Goal: Task Accomplishment & Management: Complete application form

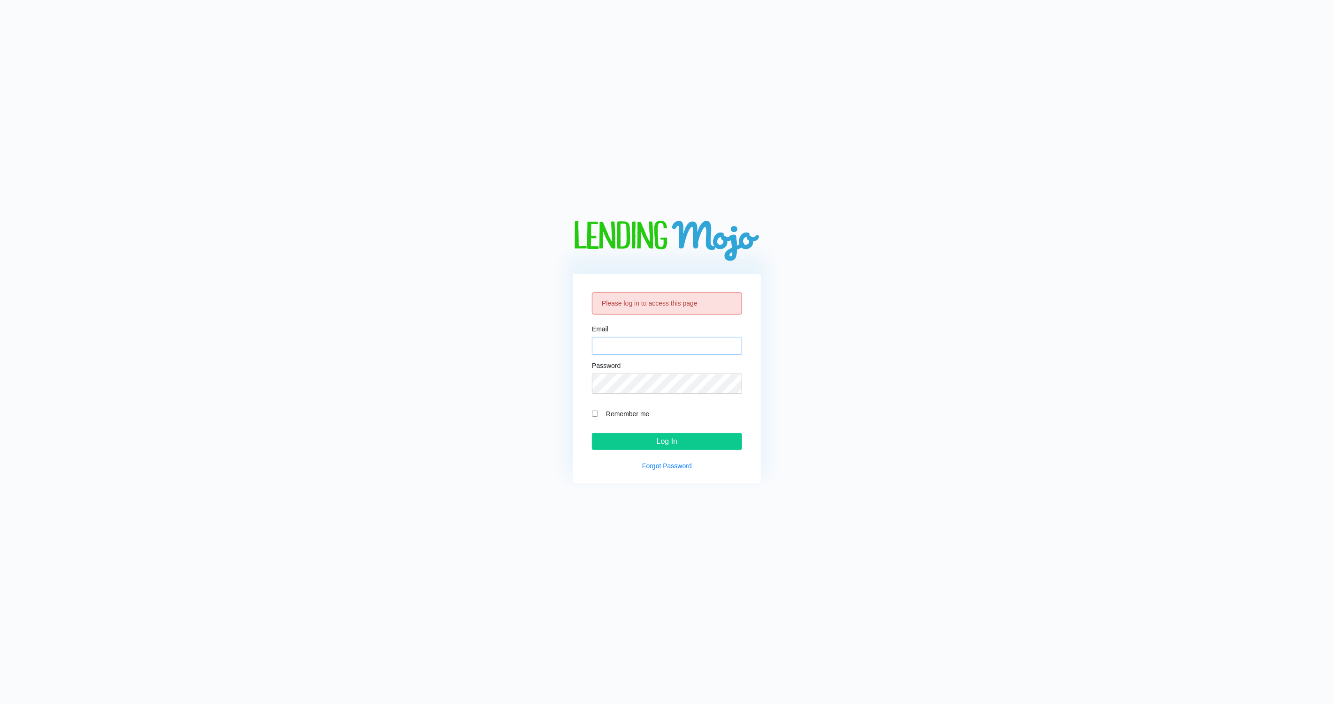
click at [613, 341] on input "Email" at bounding box center [667, 346] width 150 height 18
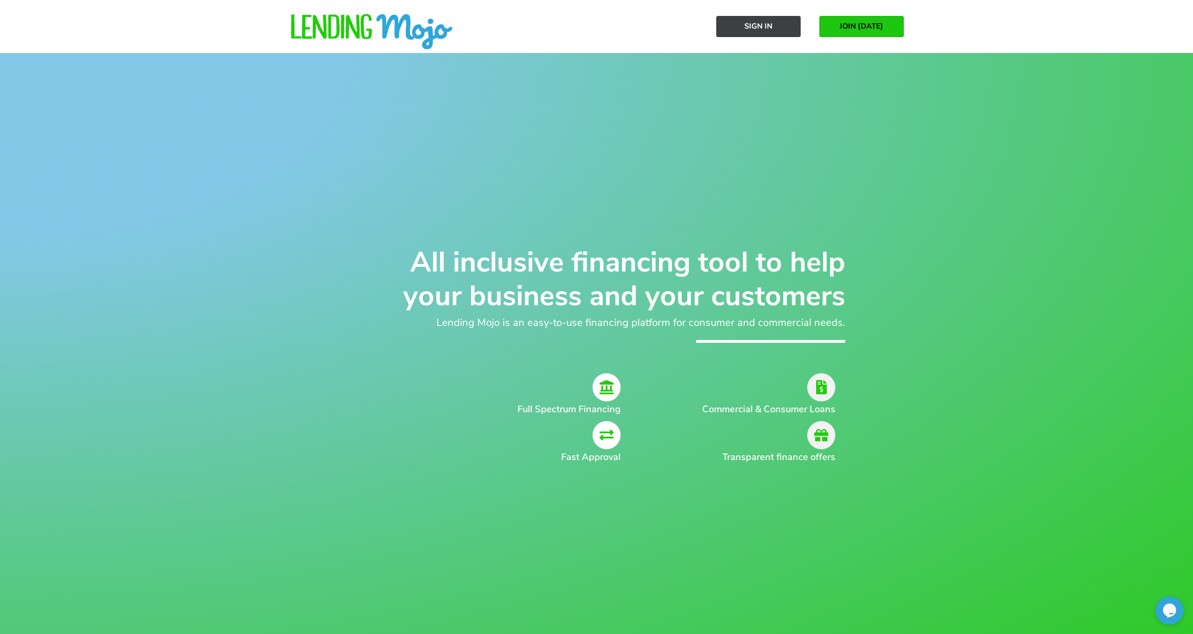
click at [767, 24] on span "Sign In" at bounding box center [759, 26] width 28 height 8
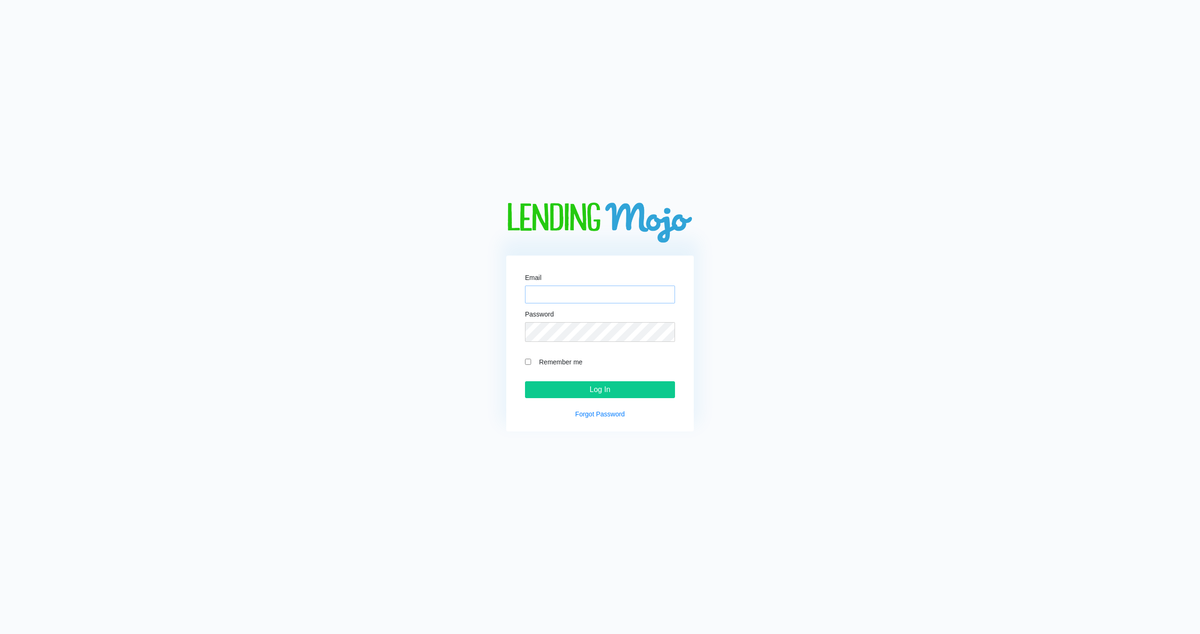
click at [544, 287] on input "Email" at bounding box center [600, 295] width 150 height 18
type input "M"
type input "m"
type input "[PERSON_NAME][EMAIL_ADDRESS][DOMAIN_NAME]"
click at [528, 362] on div "Remember me" at bounding box center [600, 361] width 150 height 11
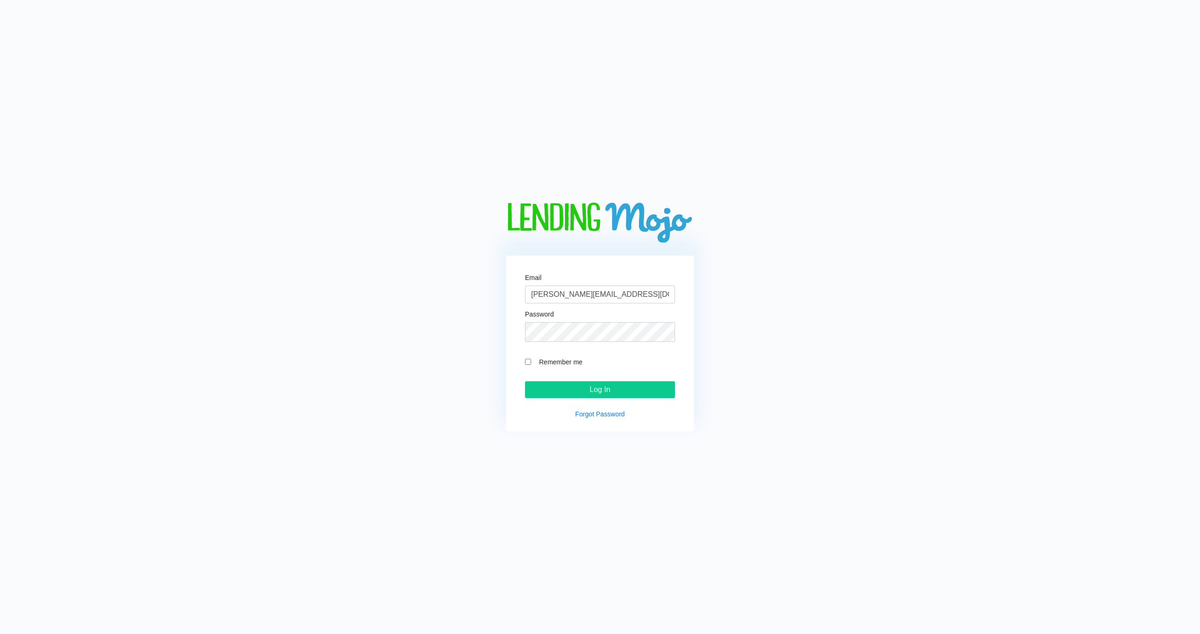
click at [528, 365] on input "Remember me" at bounding box center [528, 362] width 6 height 6
checkbox input "true"
click at [599, 390] on input "Log In" at bounding box center [600, 389] width 150 height 17
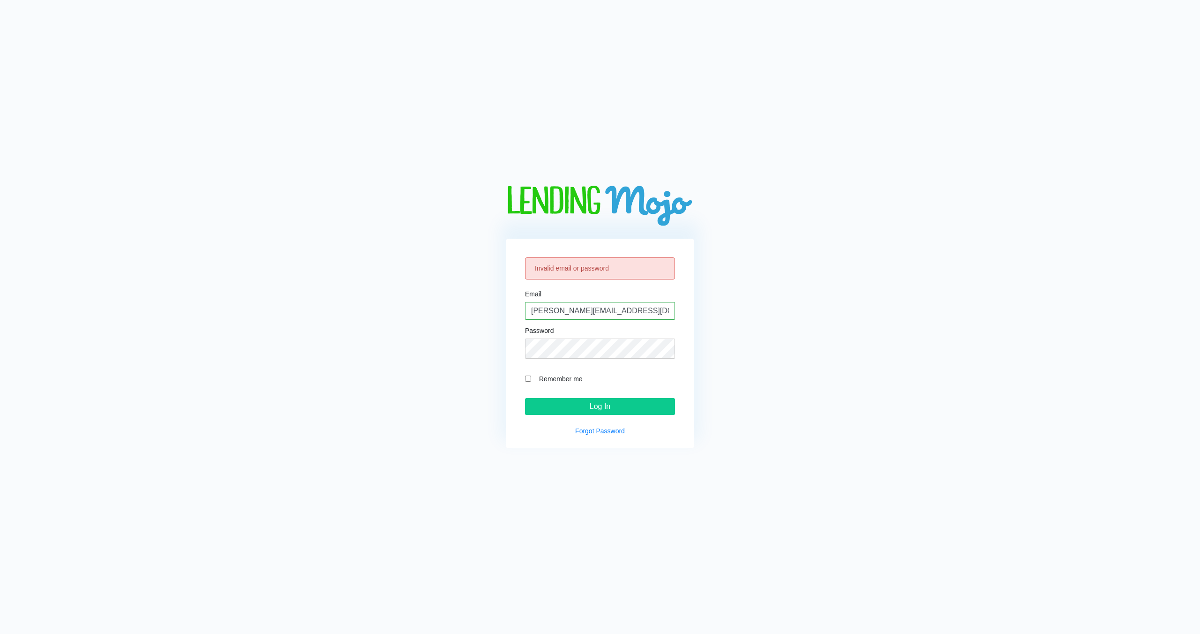
click at [527, 382] on input "Remember me" at bounding box center [528, 379] width 6 height 6
checkbox input "true"
click at [559, 415] on input "Log In" at bounding box center [600, 406] width 150 height 17
click at [631, 306] on input "[PERSON_NAME][EMAIL_ADDRESS][DOMAIN_NAME]" at bounding box center [600, 311] width 150 height 18
click at [631, 305] on input "[PERSON_NAME][EMAIL_ADDRESS][DOMAIN_NAME]" at bounding box center [600, 311] width 150 height 18
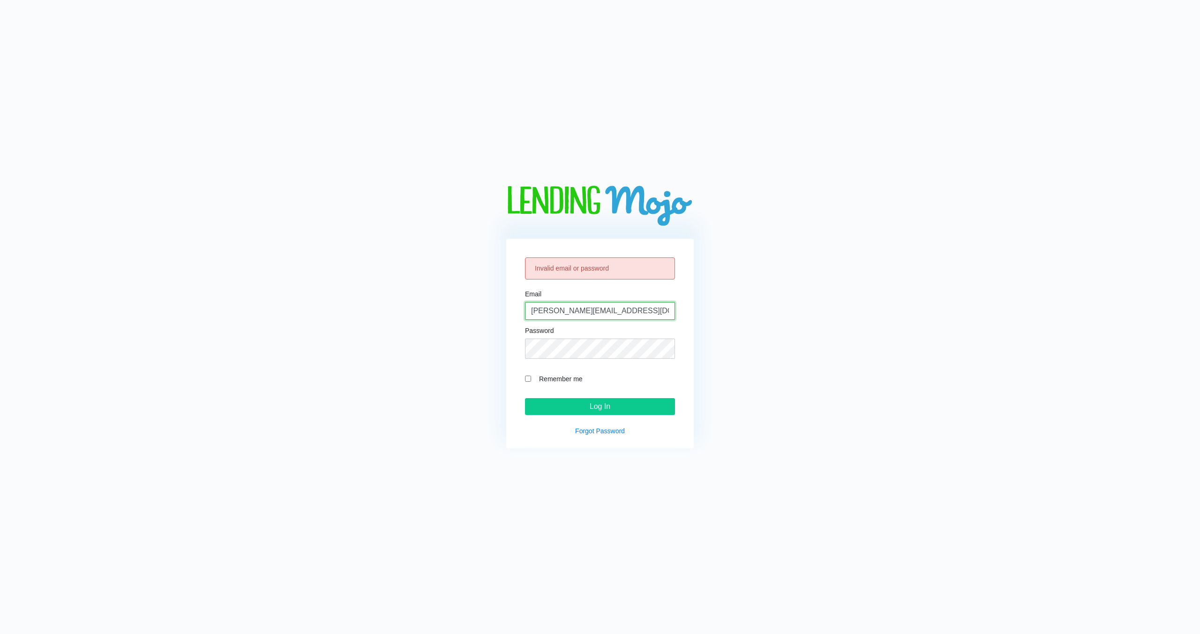
click at [631, 305] on input "marty@lnbautosles.com" at bounding box center [600, 311] width 150 height 18
type input "[PERSON_NAME][EMAIL_ADDRESS][DOMAIN_NAME]"
click at [525, 398] on input "Log In" at bounding box center [600, 406] width 150 height 17
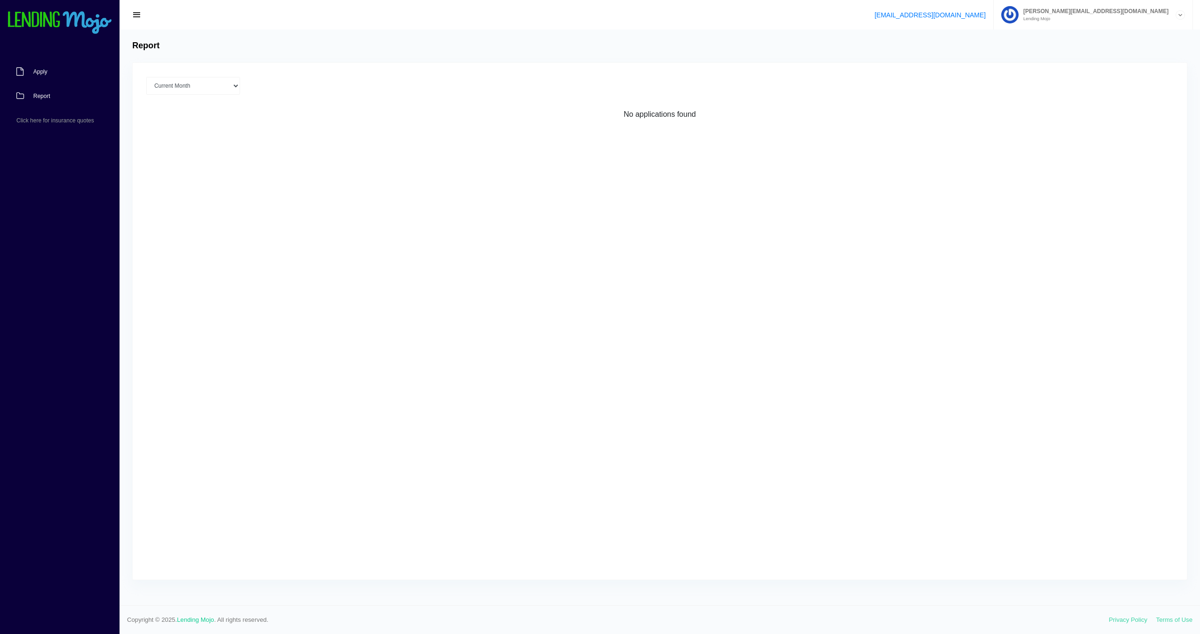
click at [16, 84] on link "Apply" at bounding box center [55, 72] width 110 height 24
click at [38, 75] on span "Apply" at bounding box center [40, 72] width 14 height 6
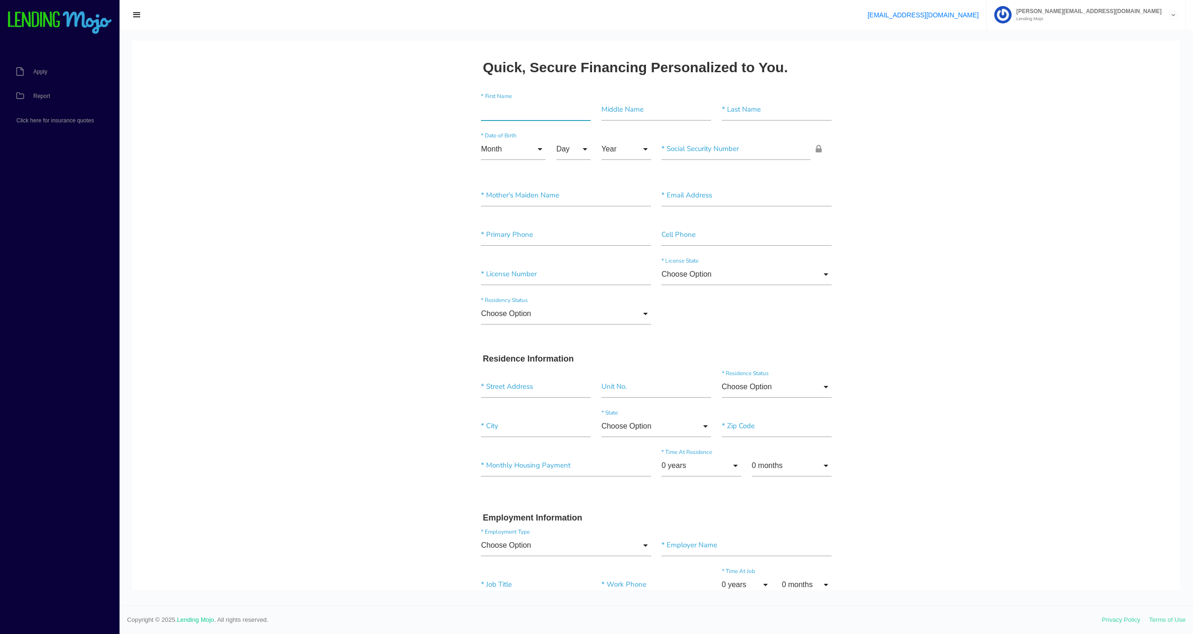
click at [538, 110] on input"] "text" at bounding box center [536, 110] width 110 height 22
type input"] "r"
type input"] "[PERSON_NAME]"
click at [744, 109] on input"] "COSOM" at bounding box center [777, 110] width 110 height 22
type input"] "COSOM III"
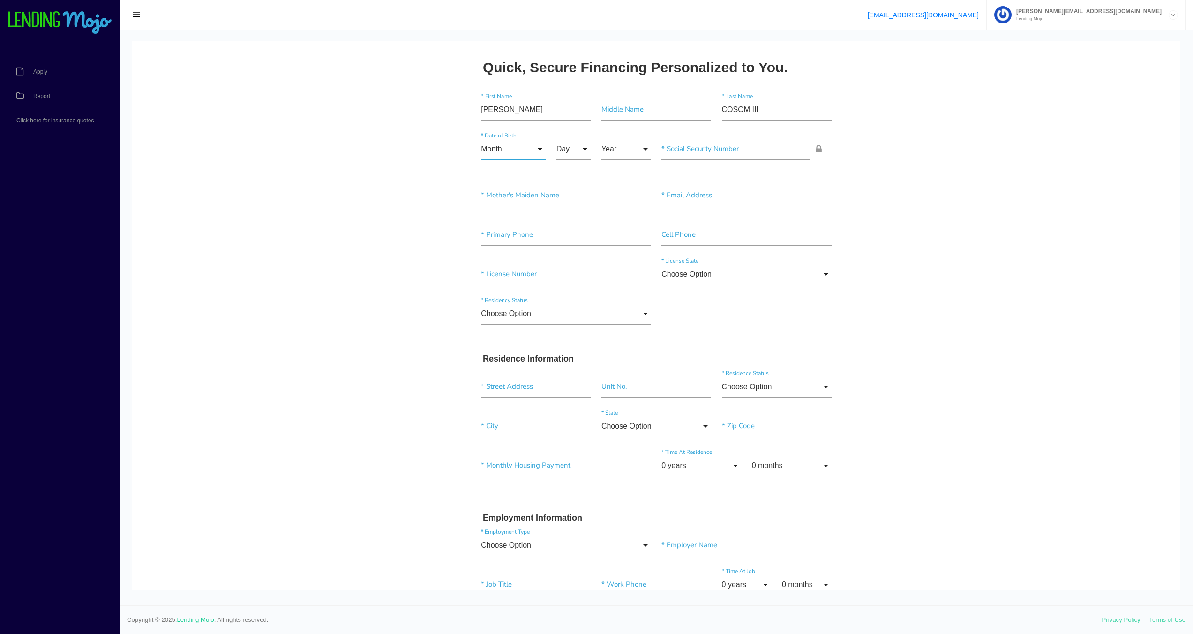
click at [518, 150] on input "Month" at bounding box center [513, 149] width 65 height 22
click at [501, 416] on span "Nov" at bounding box center [513, 407] width 65 height 23
type input "Nov"
click at [566, 146] on input "Day" at bounding box center [574, 149] width 35 height 22
click at [557, 362] on span "9" at bounding box center [580, 360] width 47 height 23
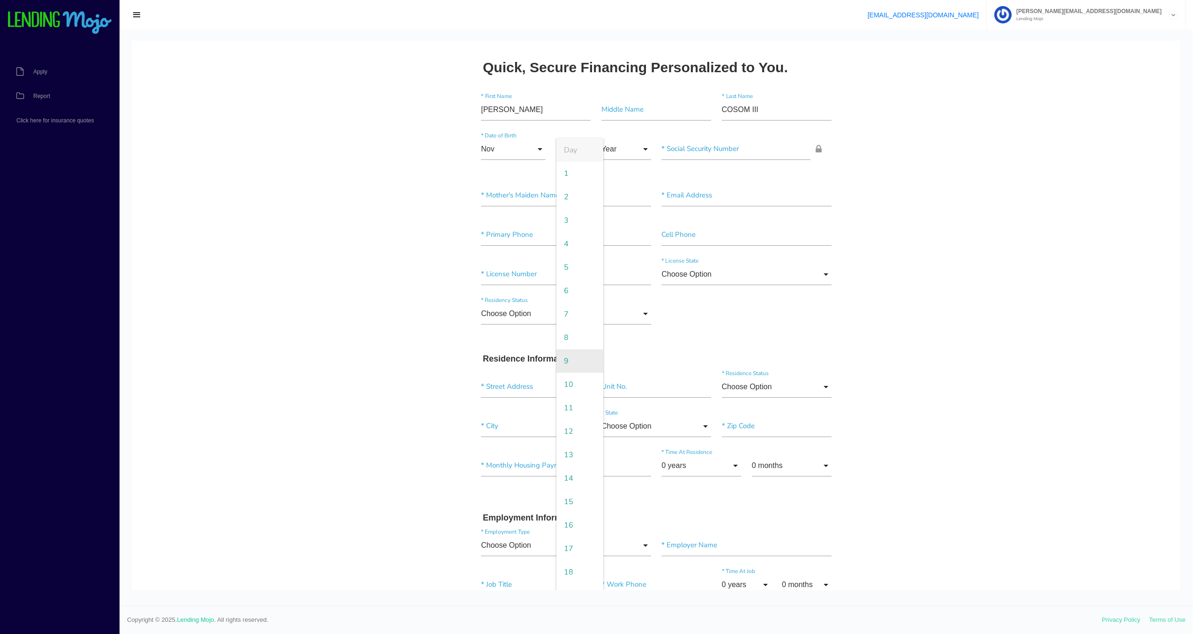
type input "9"
click at [619, 150] on input "Year" at bounding box center [627, 149] width 50 height 22
click at [612, 433] on span "1963" at bounding box center [627, 432] width 50 height 23
type input "1963"
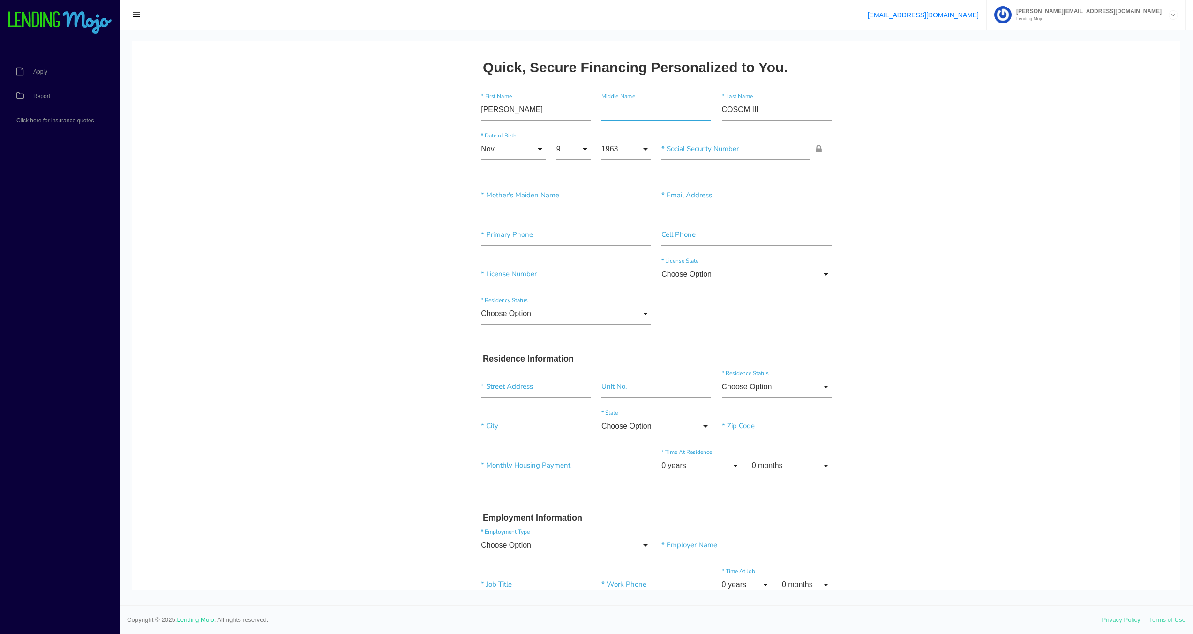
click at [630, 113] on input"] "text" at bounding box center [657, 110] width 110 height 22
click at [510, 193] on input"] "text" at bounding box center [566, 196] width 170 height 22
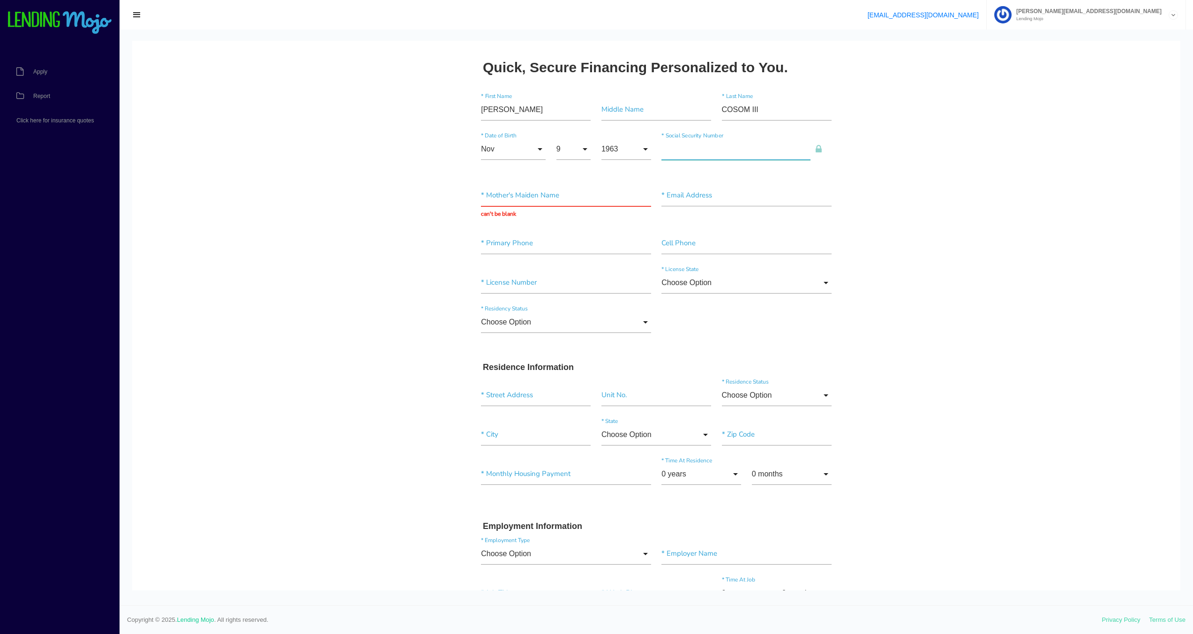
click at [719, 148] on input"] "text" at bounding box center [736, 149] width 149 height 22
click at [521, 202] on input "text" at bounding box center [566, 196] width 170 height 22
type input "[PERSON_NAME]"
click at [710, 195] on input"] "text" at bounding box center [747, 197] width 170 height 22
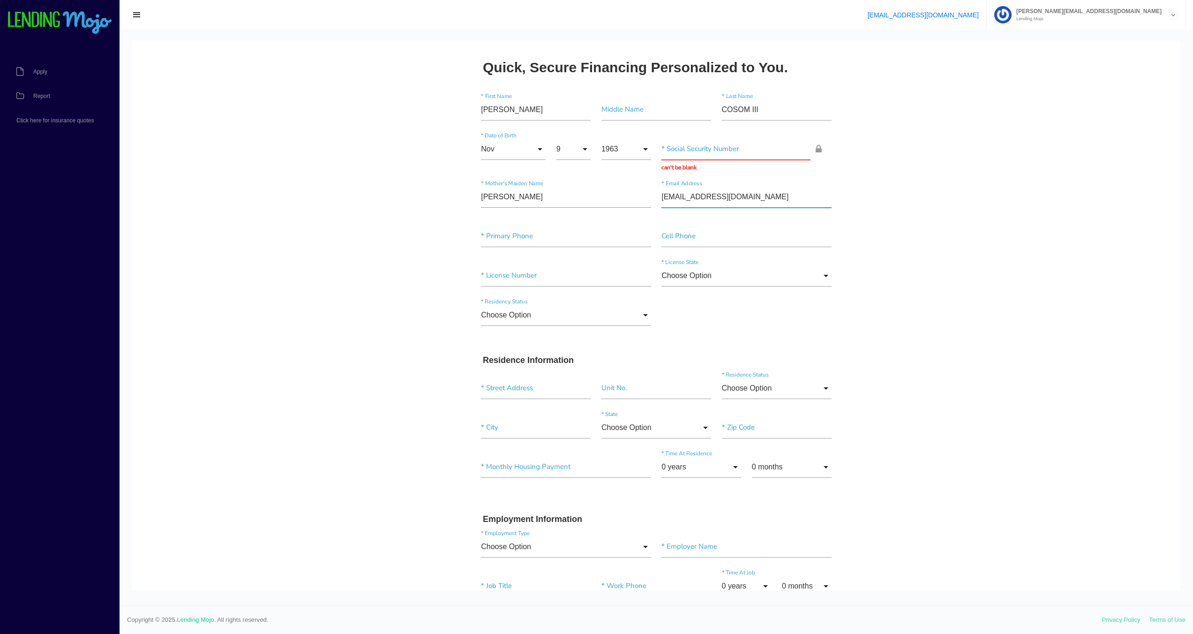
type input"] "[EMAIL_ADDRESS][DOMAIN_NAME]"
click at [550, 235] on input"] "text" at bounding box center [566, 237] width 170 height 22
click at [557, 243] on input"] "[PHONE_NUMBER]" at bounding box center [566, 237] width 170 height 22
click at [552, 241] on input"] "[PHONE_NUMBER]" at bounding box center [566, 237] width 170 height 22
click at [548, 240] on input"] "[PHONE_NUMBER]" at bounding box center [566, 237] width 170 height 22
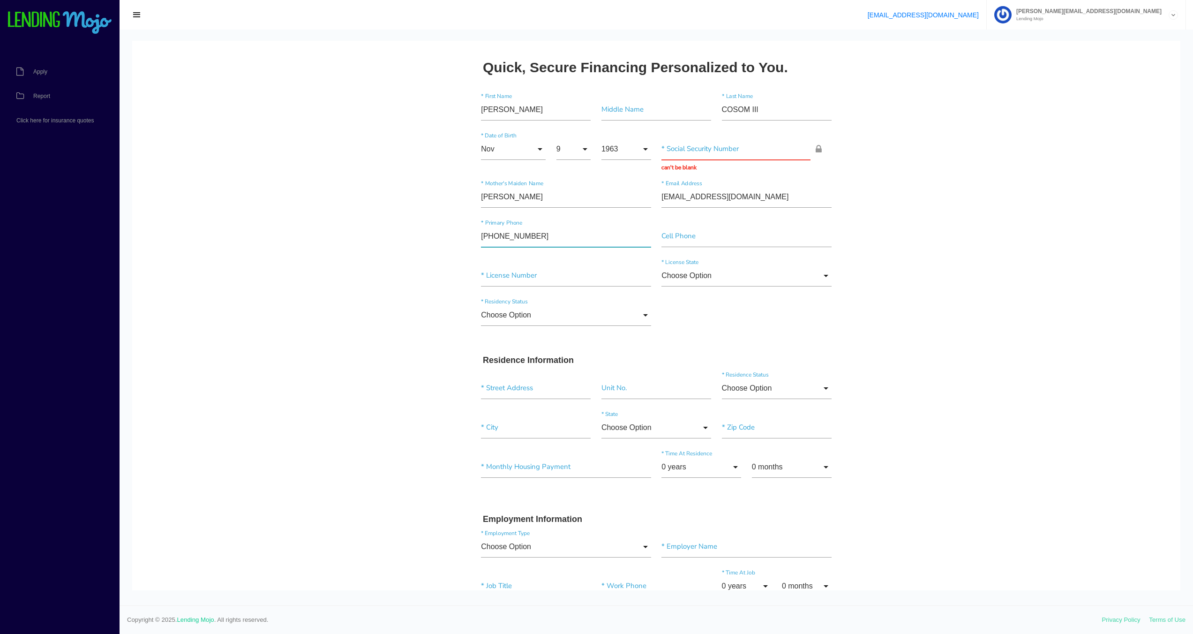
click at [548, 240] on input"] "[PHONE_NUMBER]" at bounding box center [566, 237] width 170 height 22
type input"] "[PHONE_NUMBER]"
click at [549, 274] on input"] "text" at bounding box center [566, 276] width 170 height 22
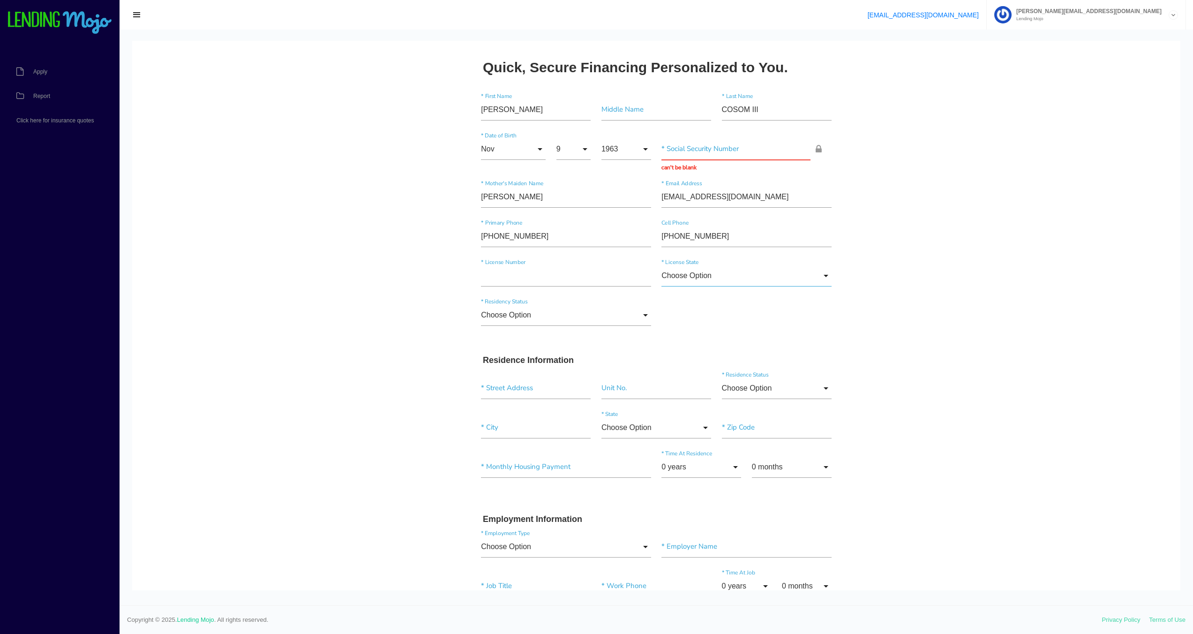
click at [710, 282] on input "Choose Option" at bounding box center [747, 276] width 170 height 22
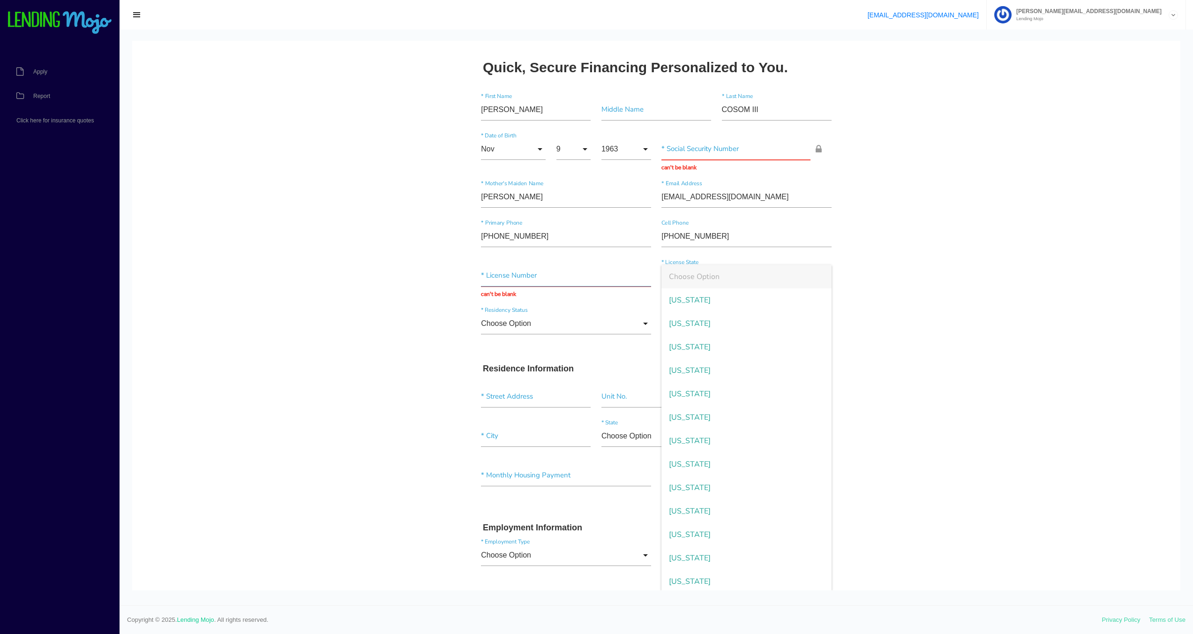
click at [529, 277] on input "text" at bounding box center [566, 276] width 170 height 22
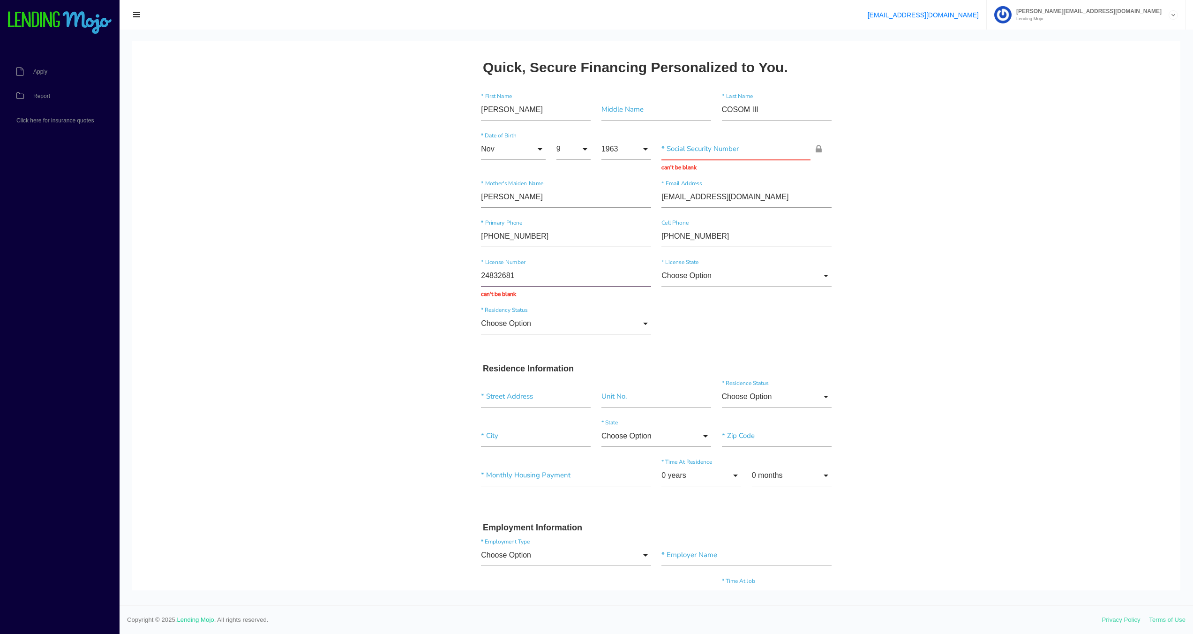
type input "24832681"
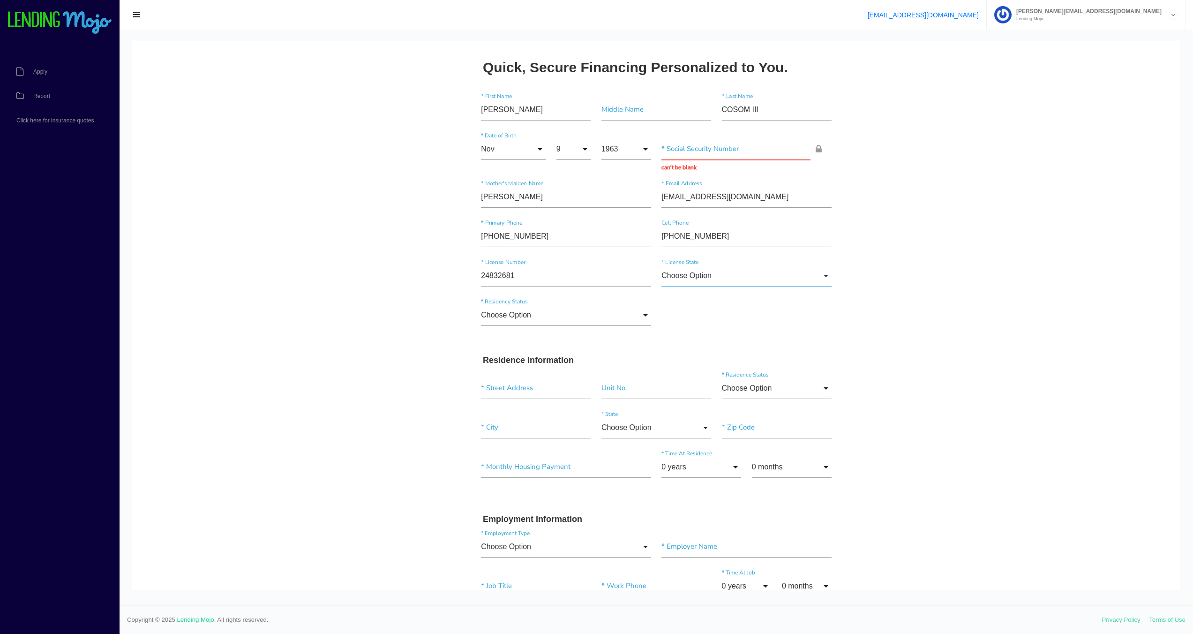
click at [677, 281] on input "Choose Option" at bounding box center [747, 276] width 170 height 22
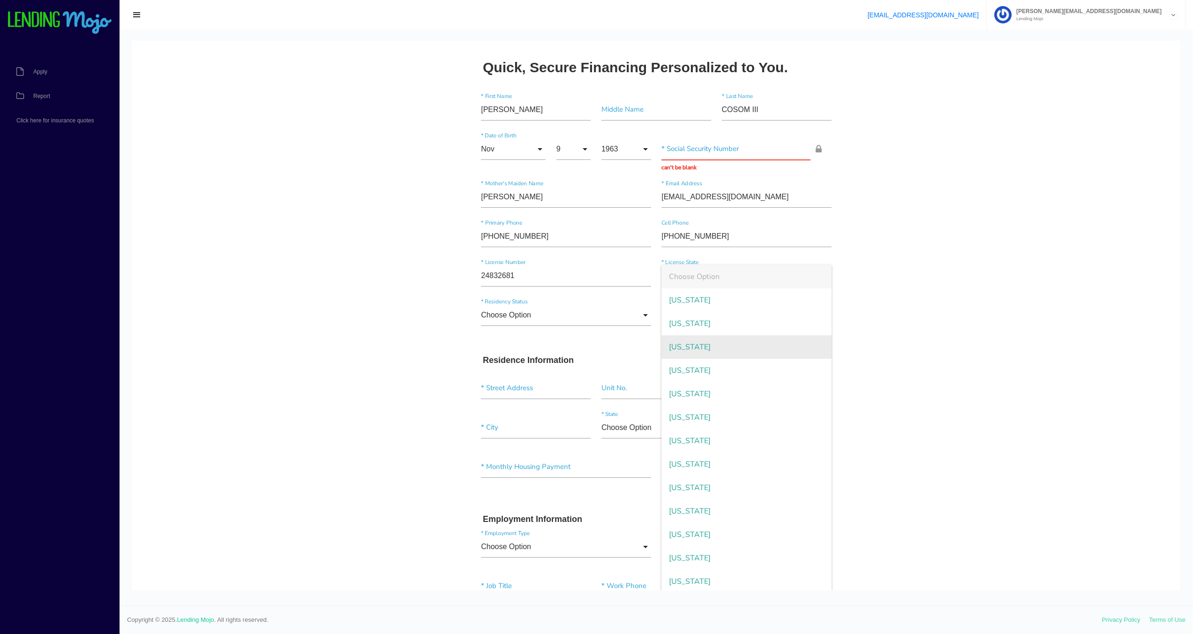
scroll to position [763, 0]
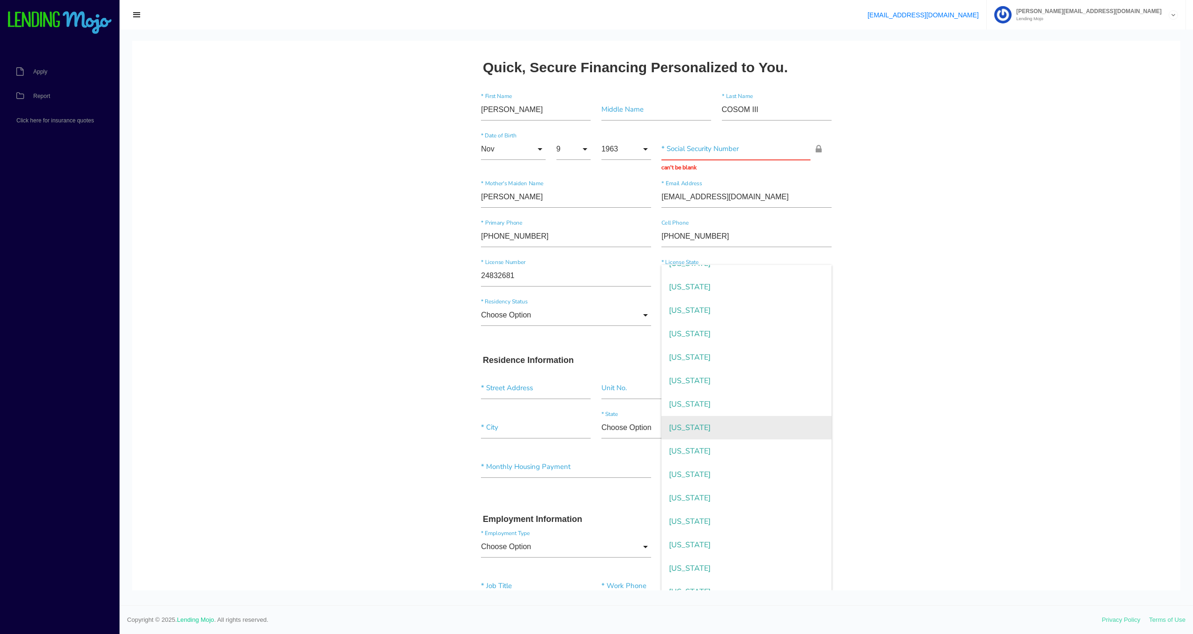
click at [694, 426] on span "[US_STATE]" at bounding box center [747, 427] width 170 height 23
type input "[US_STATE]"
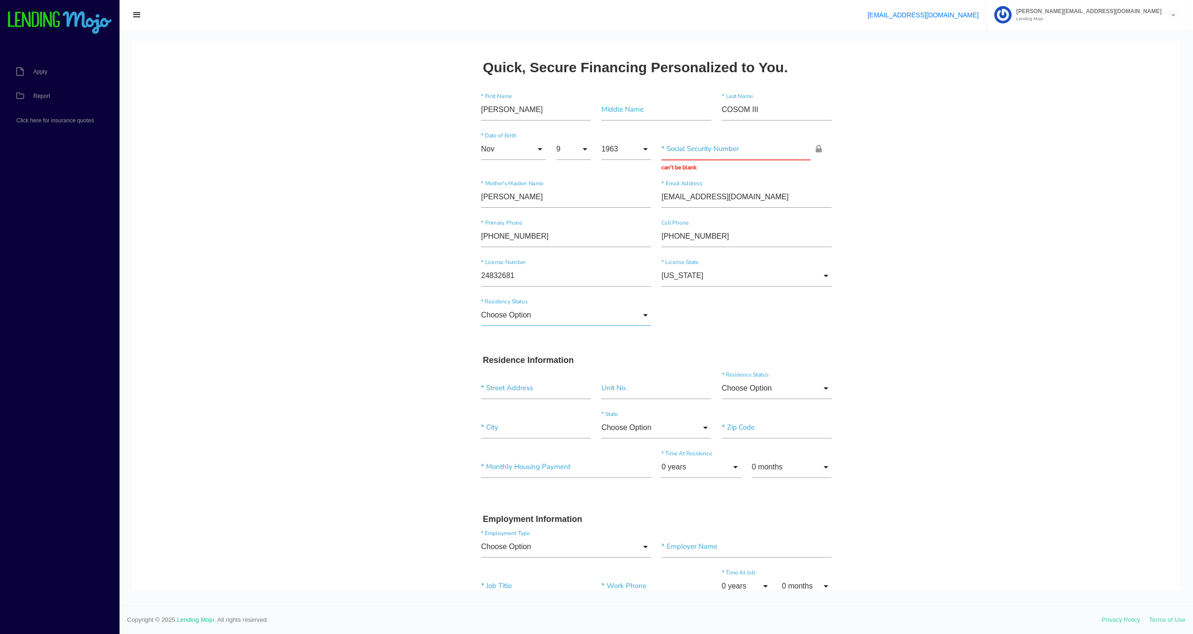
click at [530, 316] on input "Choose Option" at bounding box center [566, 315] width 170 height 22
click at [574, 319] on input "Choose Option" at bounding box center [566, 315] width 170 height 22
click at [521, 344] on span "[DEMOGRAPHIC_DATA] Citizen" at bounding box center [566, 339] width 170 height 23
type input "[DEMOGRAPHIC_DATA] Citizen"
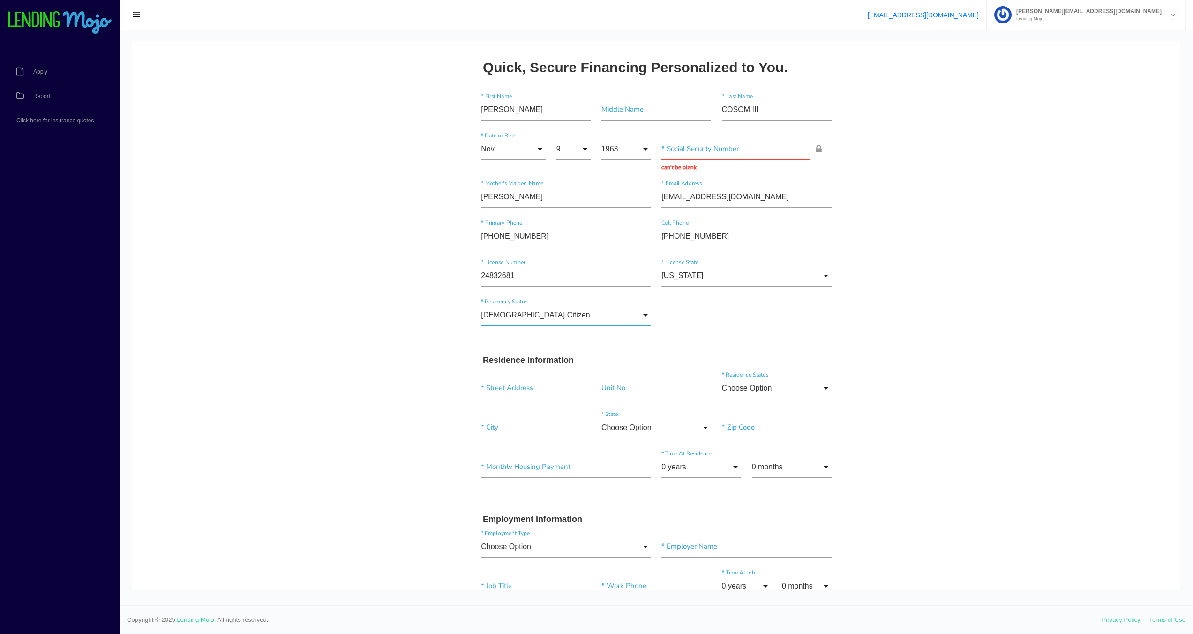
scroll to position [0, 0]
click at [728, 154] on input "text" at bounding box center [736, 149] width 149 height 22
type input "211-54-2647"
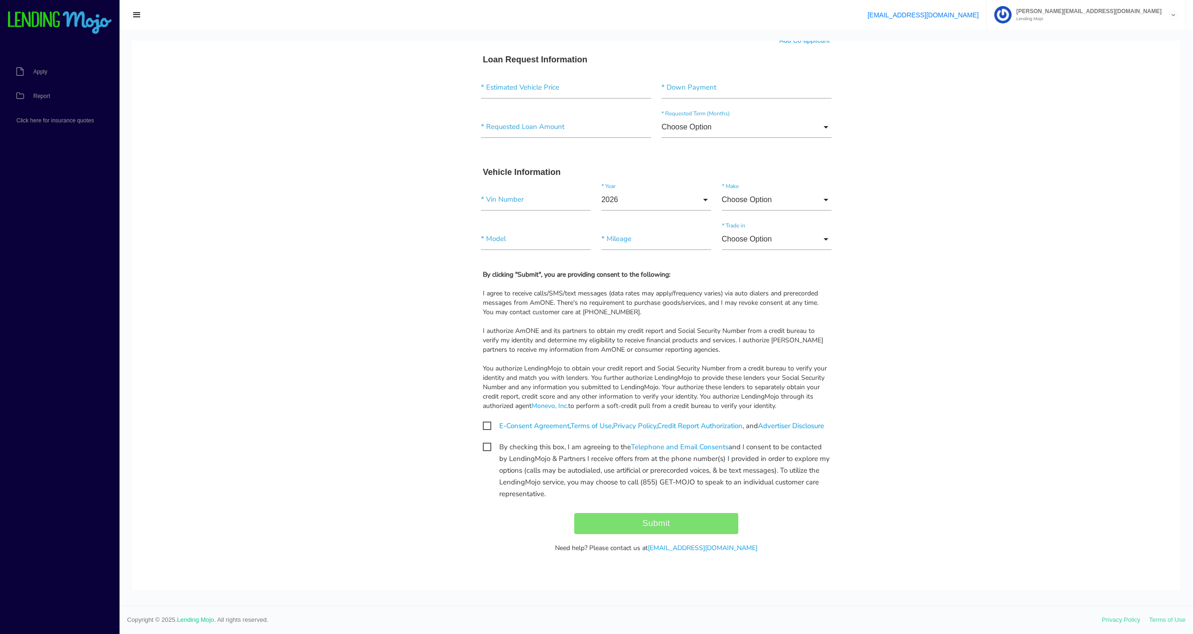
click at [483, 420] on span "E-Consent Agreement , Terms of Use , Privacy Policy , Credit Report Authorizati…" at bounding box center [653, 426] width 341 height 12
checkbox input "true"
click at [483, 448] on span "By checking this box, I am agreeing to the Telephone and Email Consents and I c…" at bounding box center [656, 447] width 347 height 12
checkbox input "true"
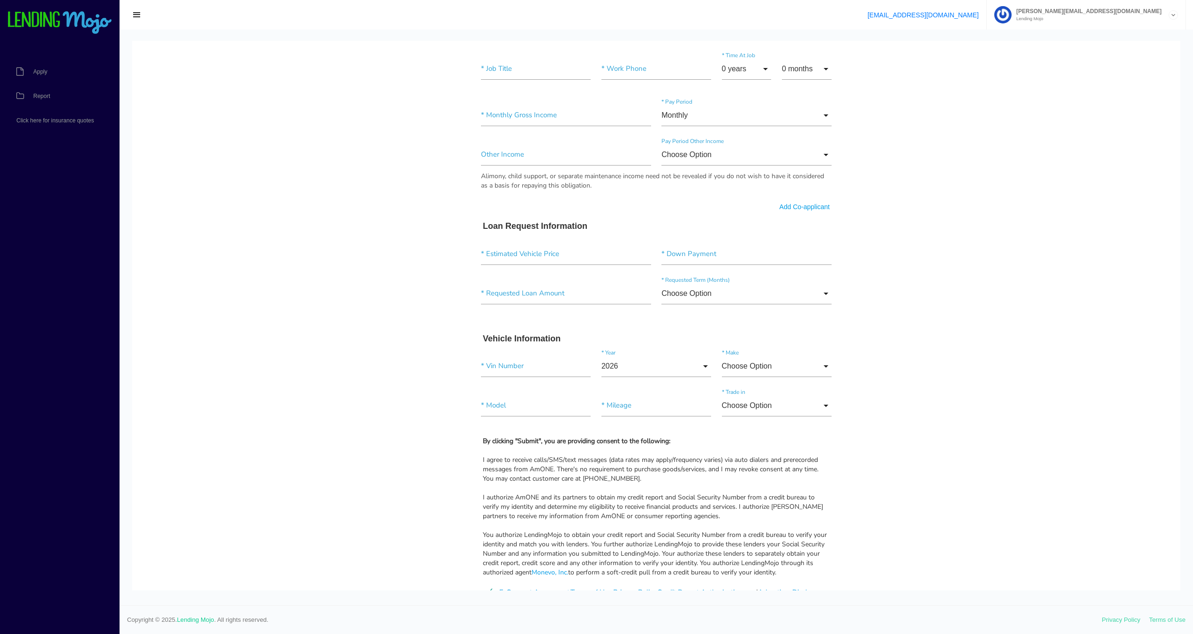
scroll to position [121, 0]
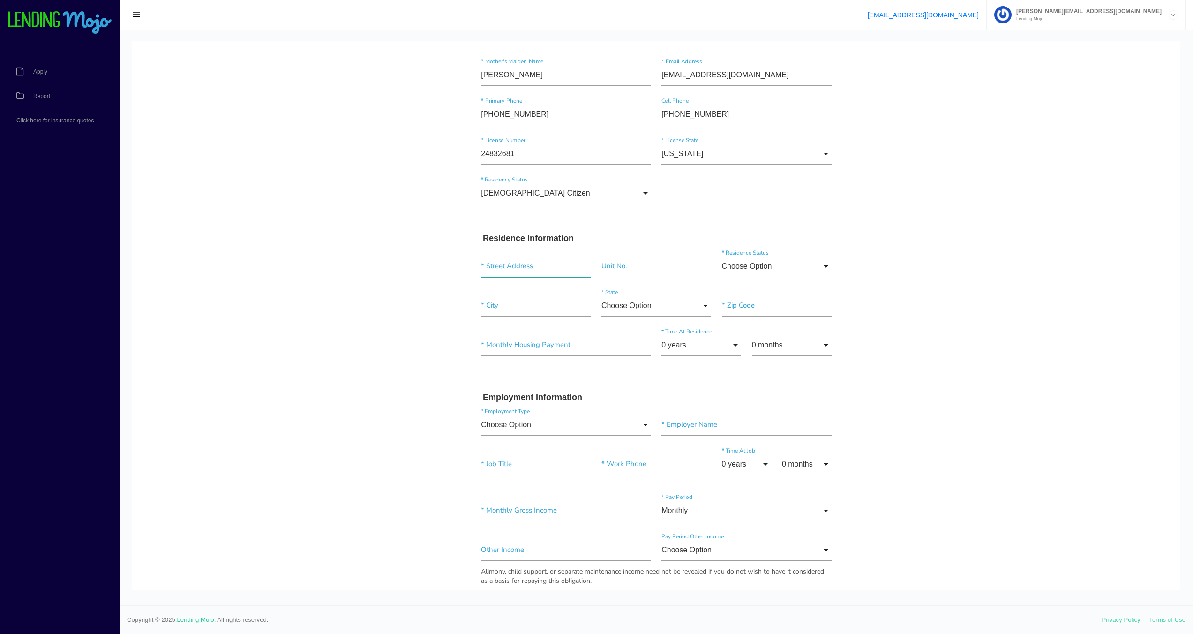
click at [529, 261] on input "text" at bounding box center [536, 267] width 110 height 22
type input "[STREET_ADDRESS][PERSON_NAME]"
type input"] "[GEOGRAPHIC_DATA]"
type input"] "19111"
click at [751, 268] on input "Choose Option" at bounding box center [777, 267] width 110 height 22
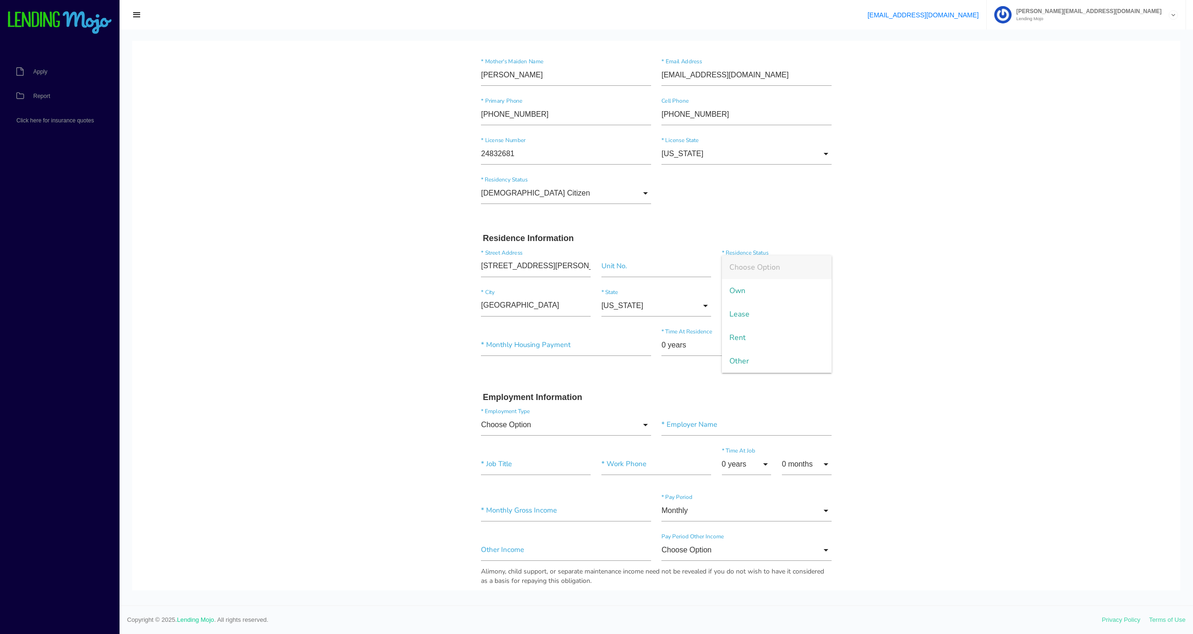
click at [901, 323] on body "Quick, Secure Financing Personalized to You. [PERSON_NAME] * First Name Middle …" at bounding box center [656, 536] width 1049 height 1232
click at [770, 272] on input "Choose Option" at bounding box center [777, 267] width 110 height 22
click at [748, 289] on span "Own" at bounding box center [777, 290] width 110 height 23
type input "Own"
click at [541, 346] on input"] "text" at bounding box center [566, 345] width 170 height 22
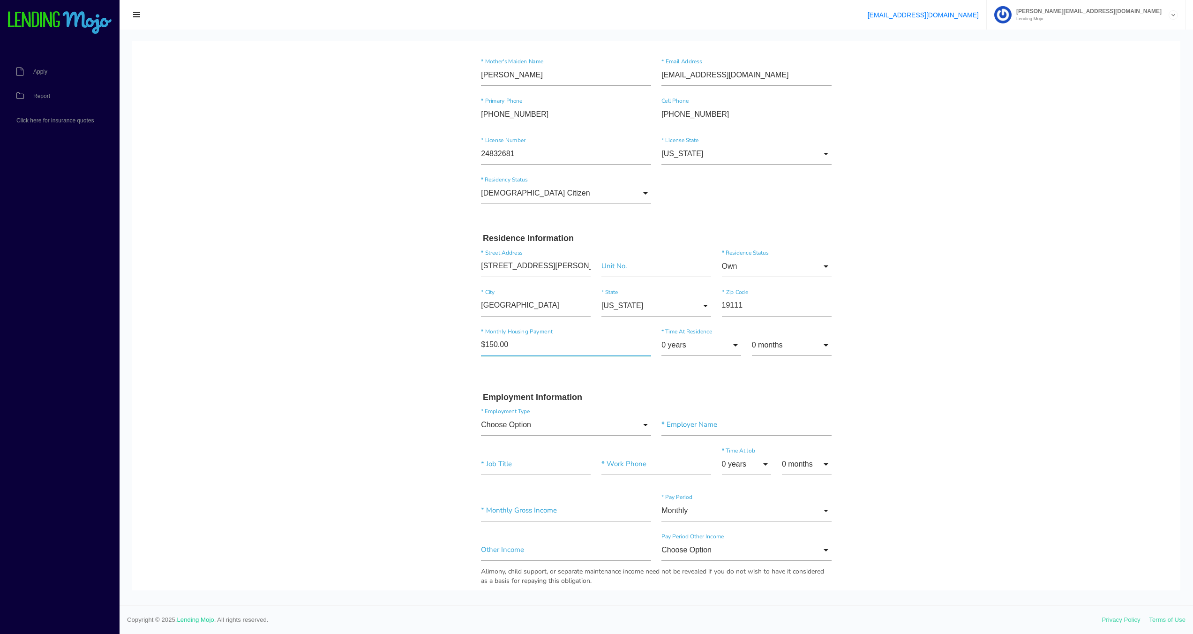
type input"] "$1,500.00"
click at [680, 338] on input "0 years" at bounding box center [702, 345] width 80 height 22
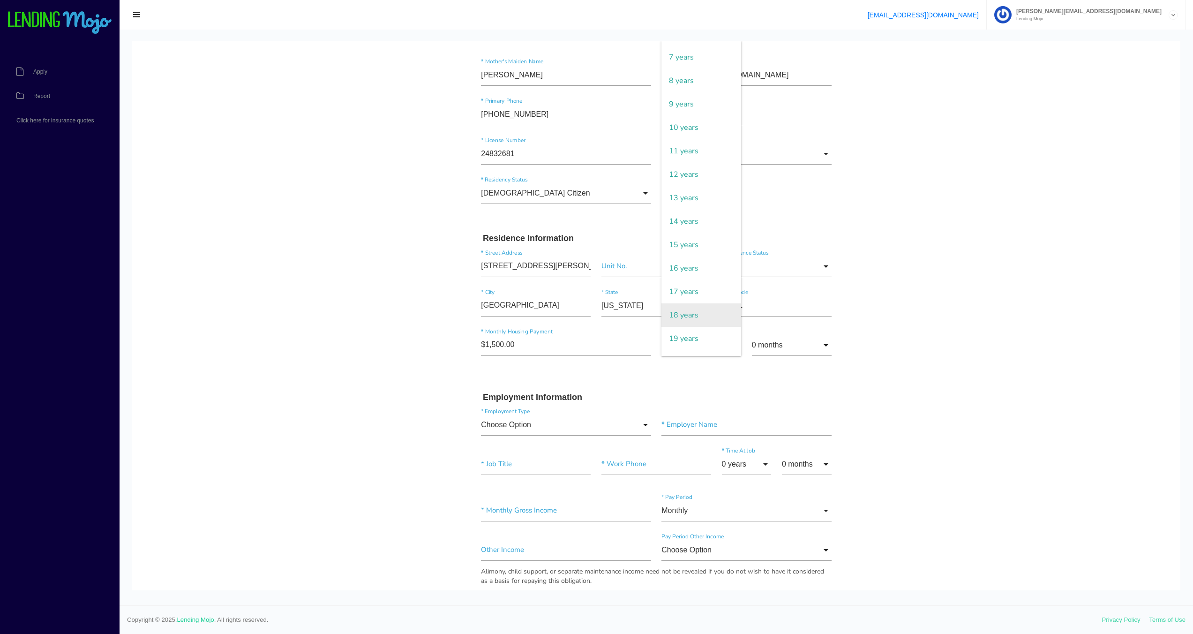
scroll to position [169, 0]
click at [686, 346] on span "20 years" at bounding box center [702, 351] width 80 height 23
type input "20 years"
click at [402, 405] on body "Quick, Secure Financing Personalized to You. [PERSON_NAME] * First Name Middle …" at bounding box center [656, 536] width 1049 height 1232
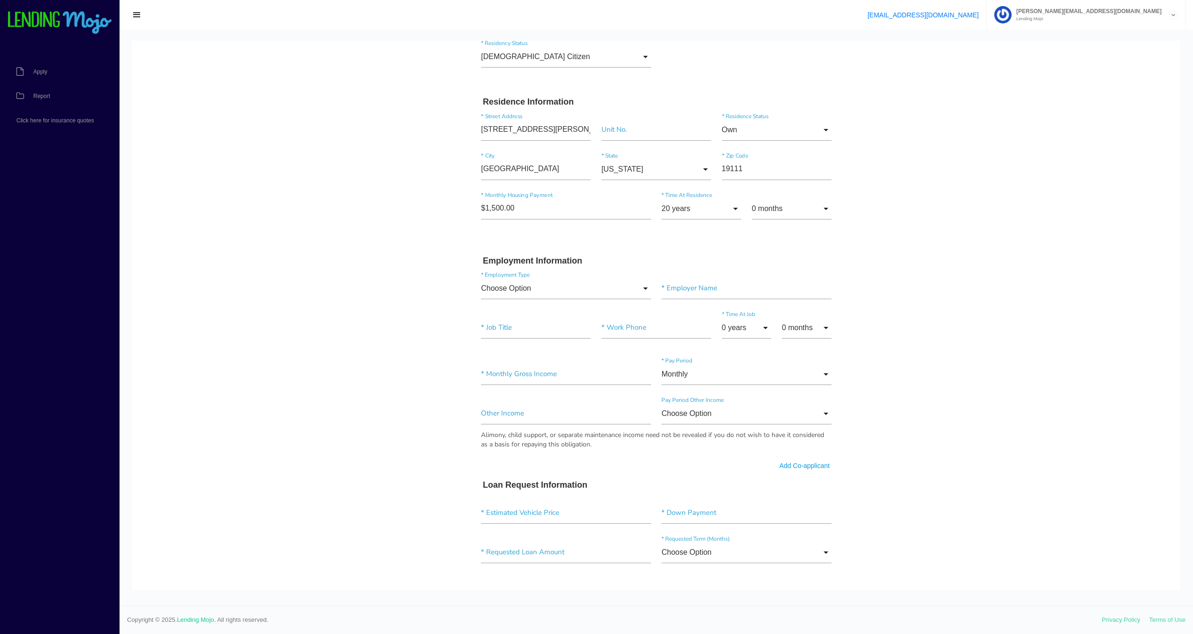
scroll to position [259, 0]
click at [578, 292] on input "Choose Option" at bounding box center [566, 287] width 170 height 22
click at [512, 379] on span "Retired" at bounding box center [566, 381] width 170 height 23
type input "Retired"
click at [695, 291] on input"] "text" at bounding box center [747, 287] width 170 height 22
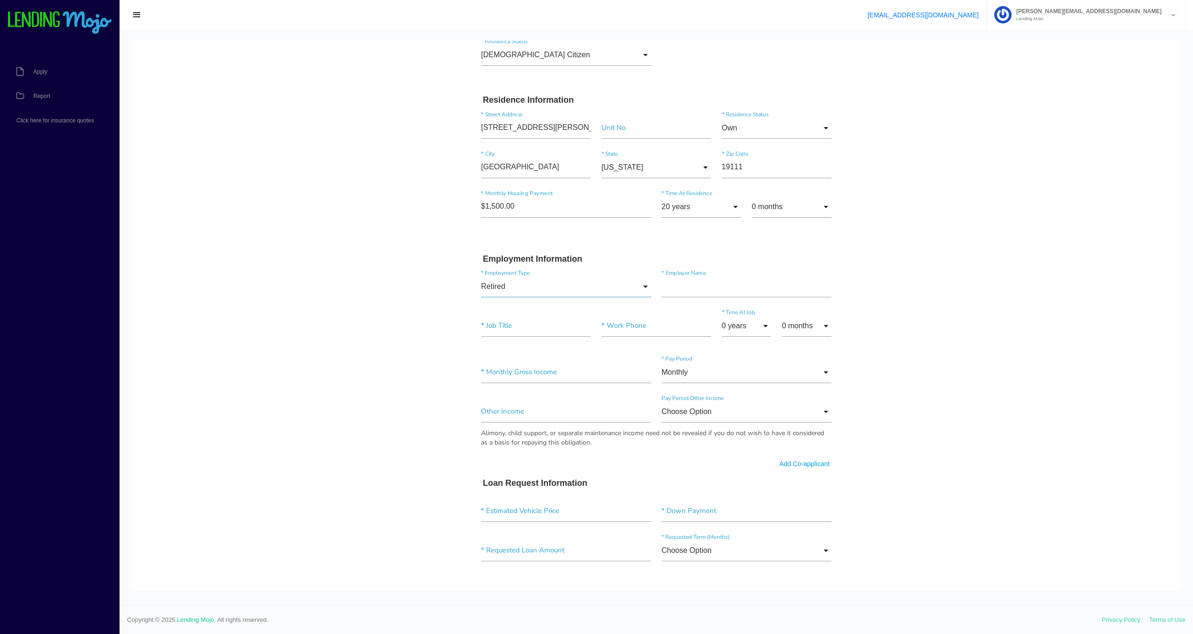
click at [544, 290] on input "Retired" at bounding box center [566, 287] width 170 height 22
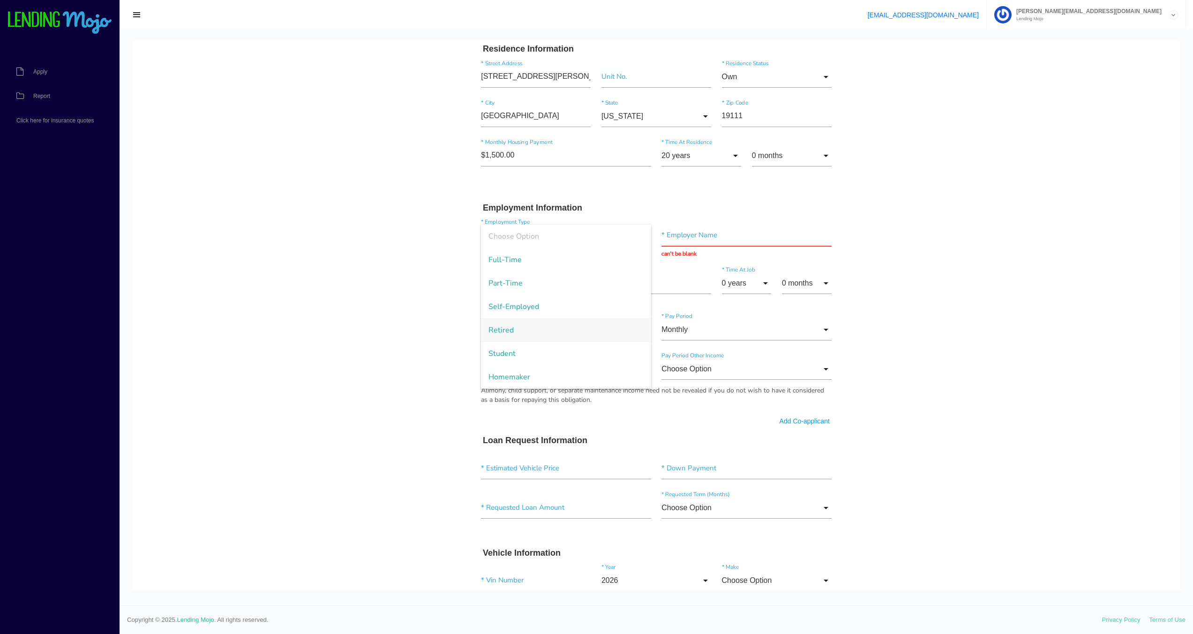
scroll to position [317, 0]
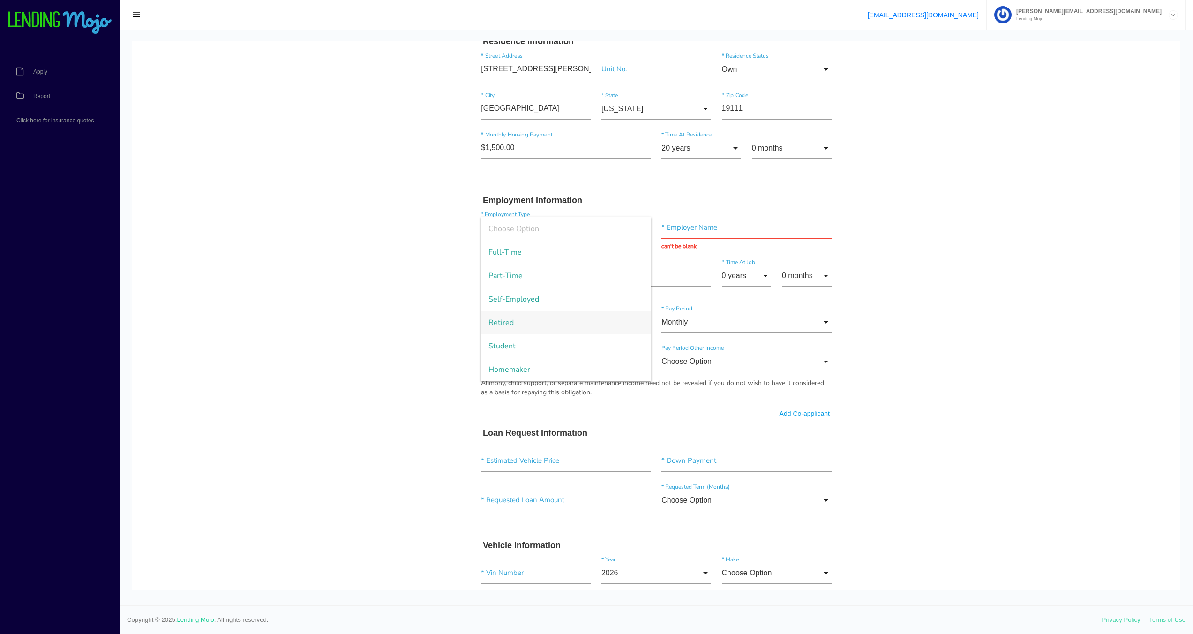
click at [522, 325] on span "Retired" at bounding box center [566, 322] width 170 height 23
click at [697, 232] on input "text" at bounding box center [747, 228] width 170 height 22
click at [409, 309] on body "Quick, Secure Financing Personalized to You. [PERSON_NAME] * First Name Middle …" at bounding box center [656, 343] width 1049 height 1240
click at [749, 219] on input "text" at bounding box center [747, 228] width 170 height 22
click at [675, 232] on input "text" at bounding box center [747, 228] width 170 height 22
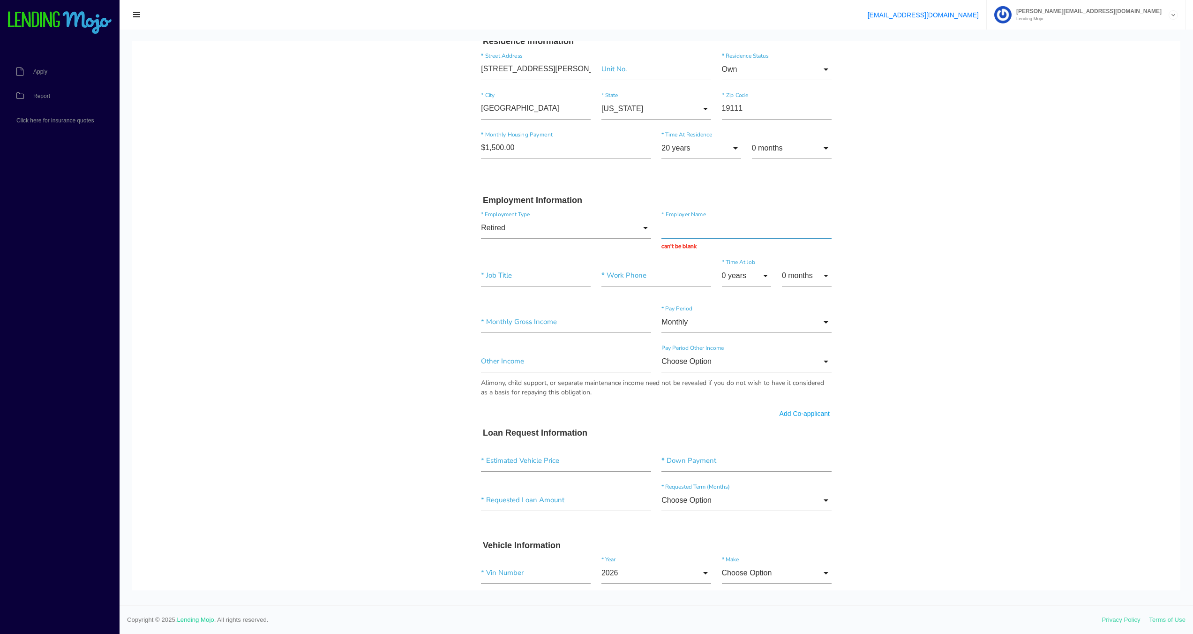
click at [675, 232] on input "text" at bounding box center [747, 228] width 170 height 22
type input "SOCIAL SECURITY"
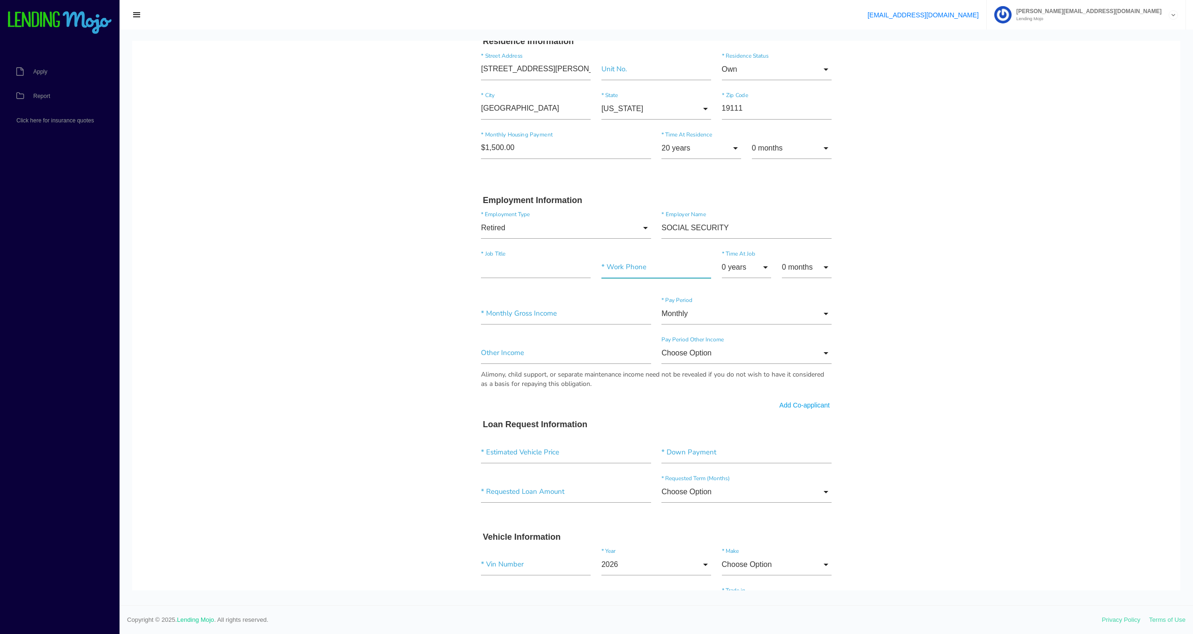
click at [628, 258] on input"] "text" at bounding box center [657, 268] width 110 height 22
click at [510, 272] on input "text" at bounding box center [536, 268] width 110 height 22
click at [639, 226] on input "Retired" at bounding box center [566, 228] width 170 height 22
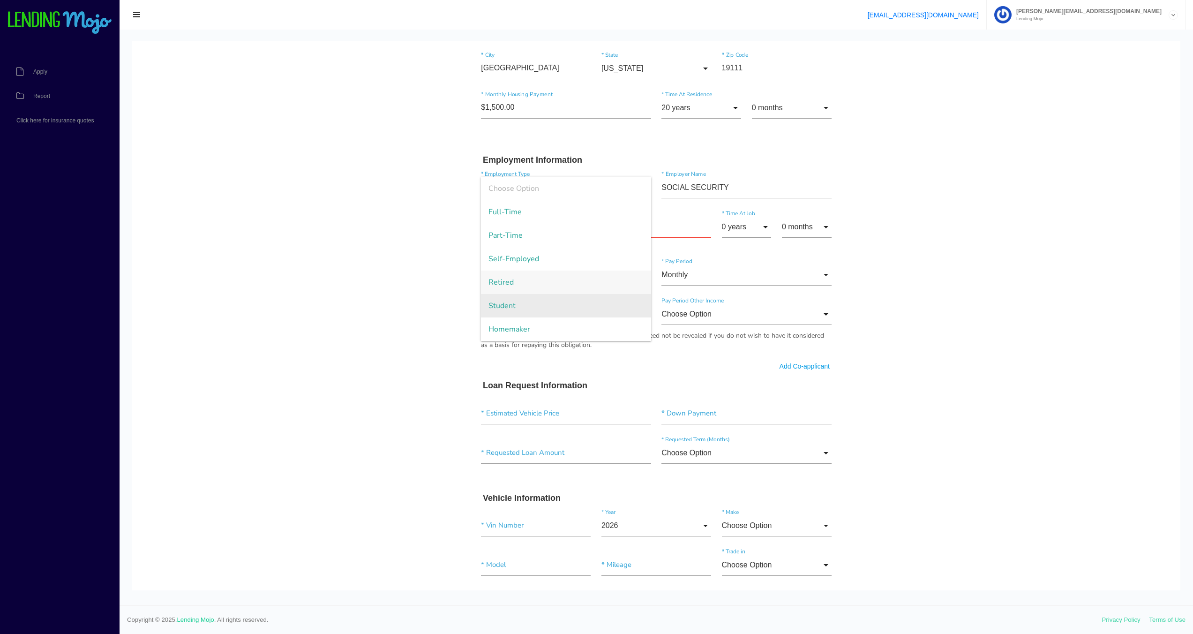
scroll to position [375, 0]
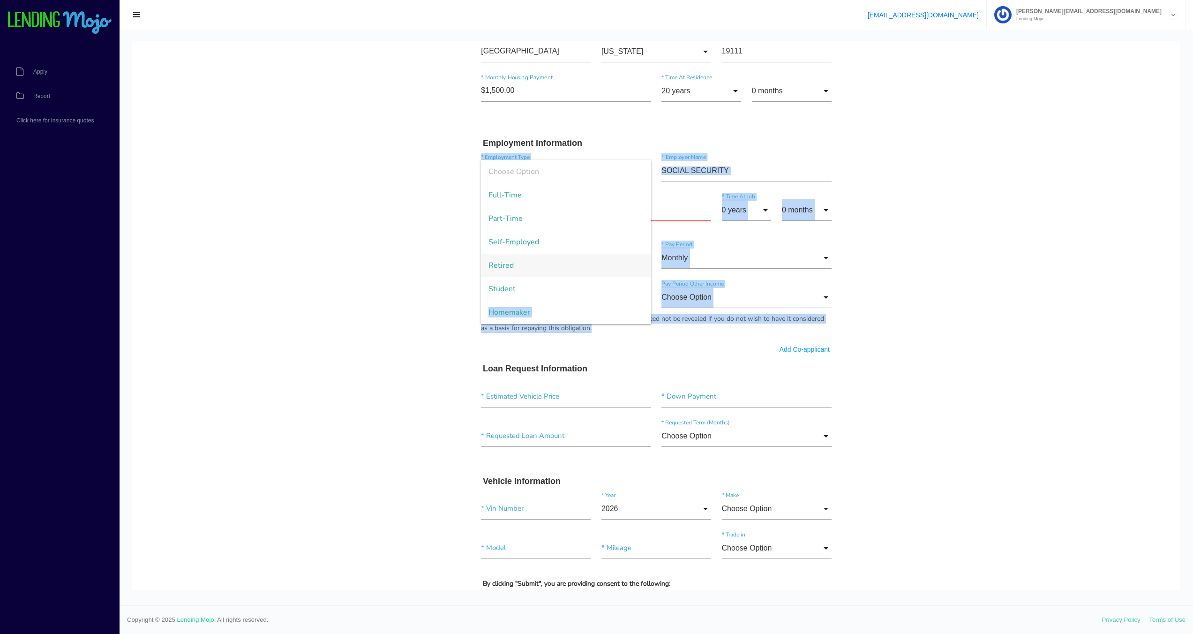
drag, startPoint x: 642, startPoint y: 291, endPoint x: 629, endPoint y: 334, distance: 44.6
click at [629, 334] on div "Retired Choose Option Full-Time Part-Time Self-Employed Retired Student Homemak…" at bounding box center [656, 246] width 361 height 187
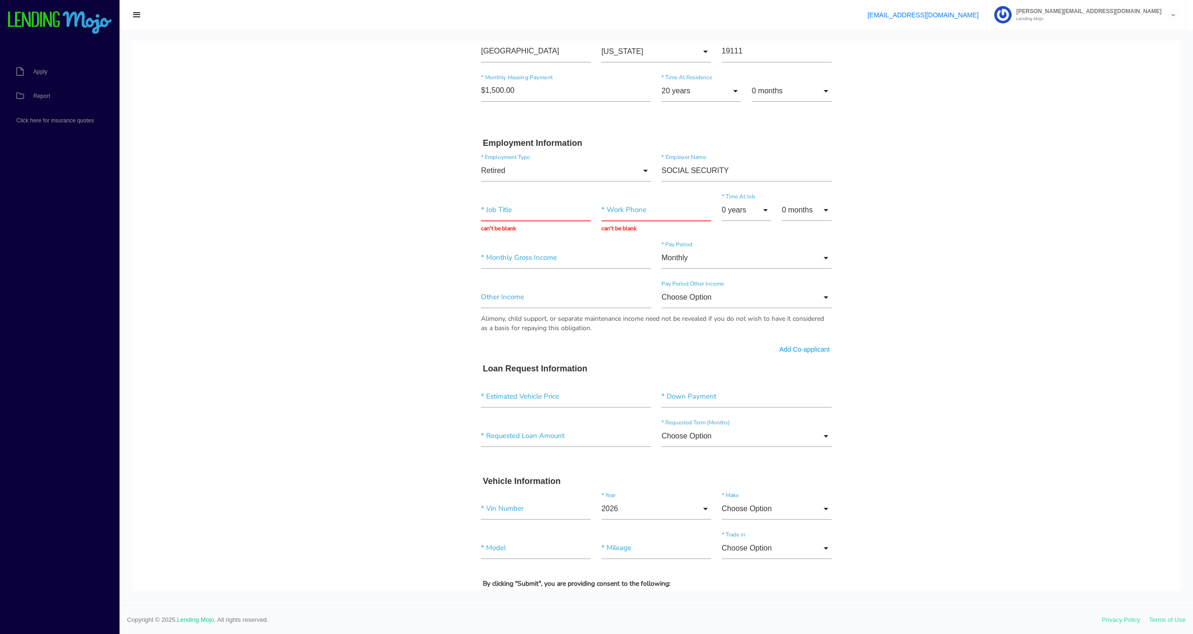
click at [355, 304] on body "Quick, Secure Financing Personalized to You. [PERSON_NAME] * First Name Middle …" at bounding box center [656, 282] width 1049 height 1233
click at [565, 200] on input "text" at bounding box center [536, 210] width 110 height 22
drag, startPoint x: 560, startPoint y: 182, endPoint x: 556, endPoint y: 171, distance: 12.0
click at [556, 176] on div "Retired Choose Option Full-Time Part-Time Self-Employed Retired Student Homemak…" at bounding box center [566, 172] width 181 height 25
click at [555, 167] on input "Retired" at bounding box center [566, 171] width 170 height 22
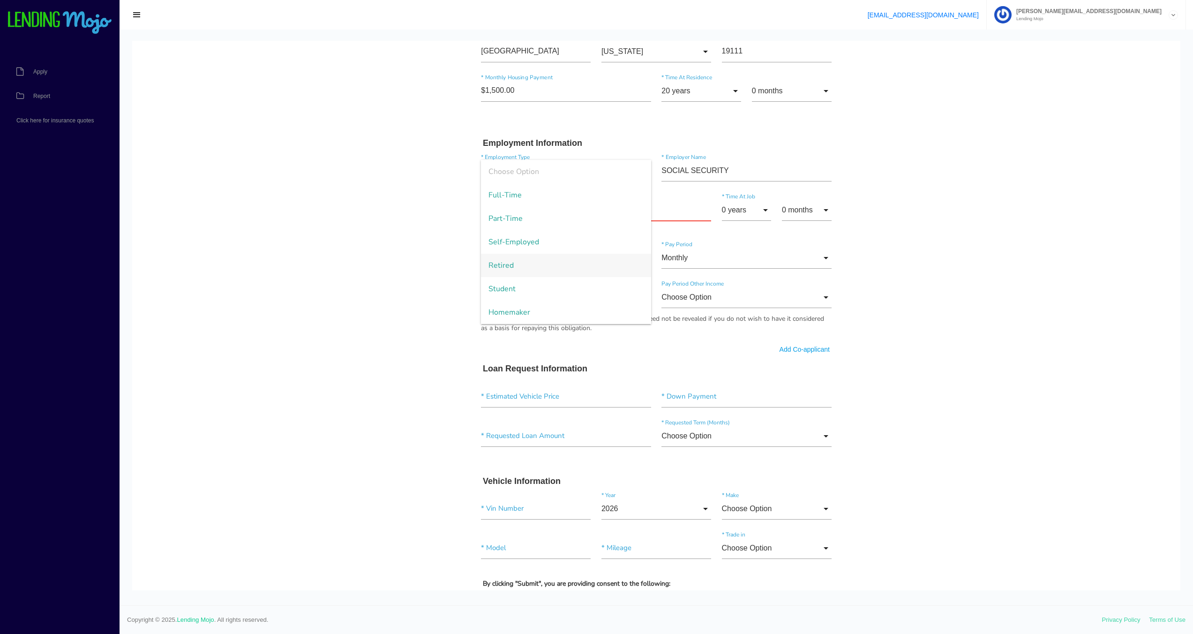
click at [488, 262] on span "Retired" at bounding box center [566, 265] width 170 height 23
drag, startPoint x: 723, startPoint y: 170, endPoint x: 536, endPoint y: 167, distance: 187.1
click at [536, 167] on div "Retired Choose Option Full-Time Part-Time Self-Employed Retired Student Homemak…" at bounding box center [656, 172] width 361 height 39
click at [731, 208] on input "0 years" at bounding box center [747, 210] width 50 height 22
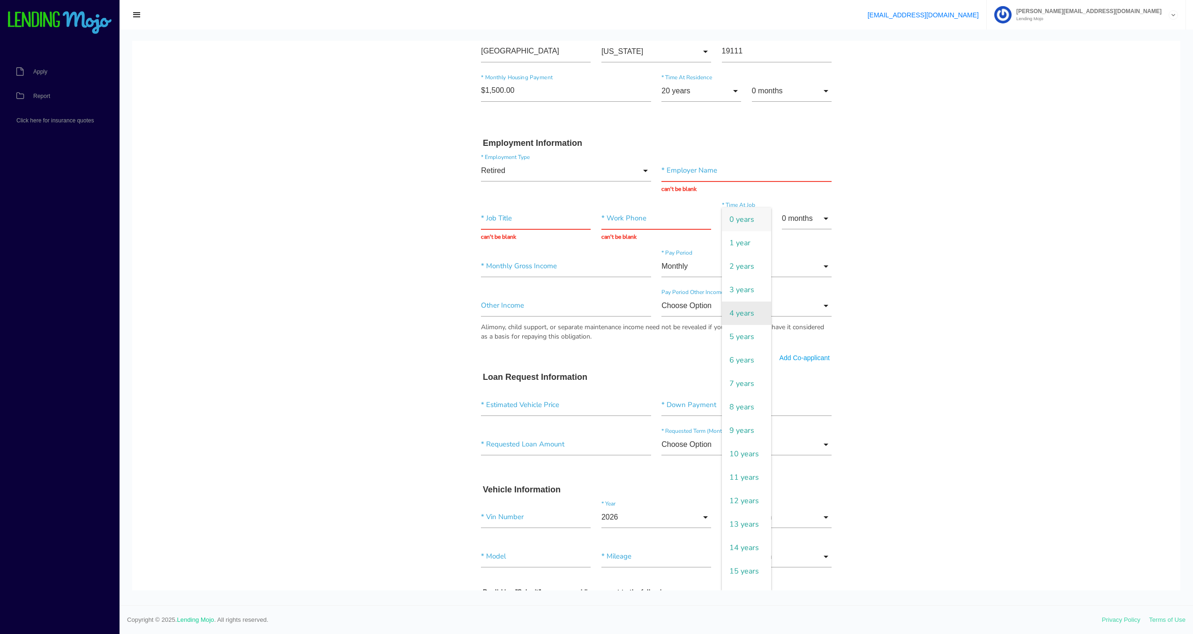
click at [726, 312] on span "4 years" at bounding box center [747, 313] width 50 height 23
type input "4 years"
click at [481, 264] on input"] "text" at bounding box center [566, 267] width 170 height 22
click at [483, 263] on input"] "text" at bounding box center [566, 267] width 170 height 22
type input"] "$1,500.00"
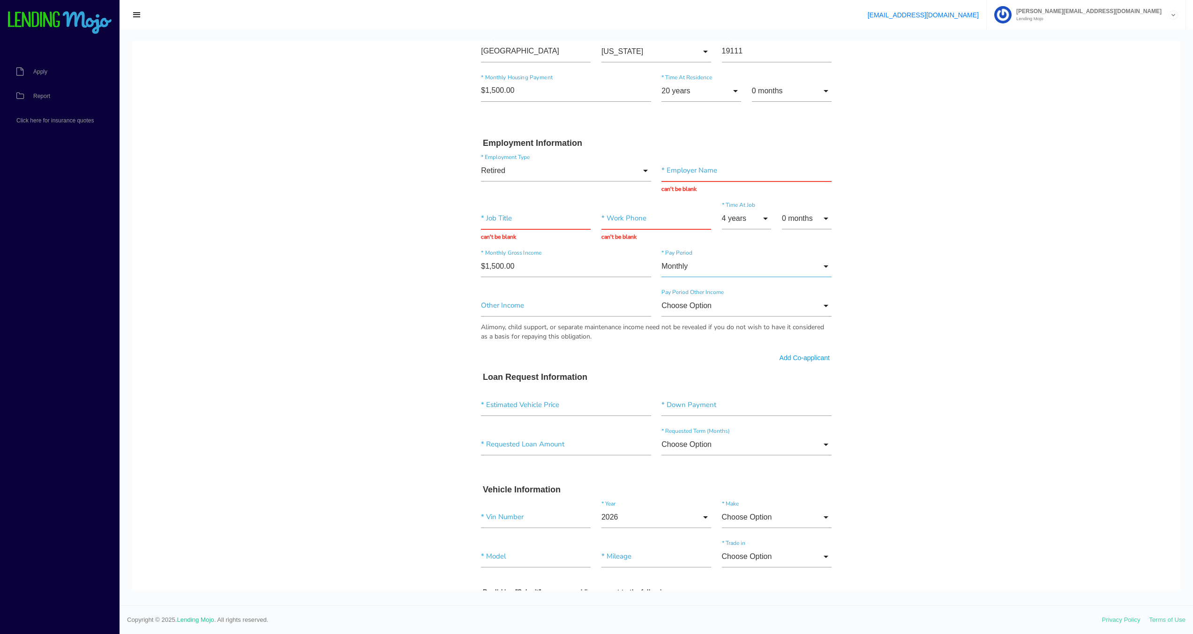
click at [822, 266] on input "Monthly" at bounding box center [747, 267] width 170 height 22
click at [672, 267] on span "Monthly" at bounding box center [747, 267] width 170 height 23
click at [483, 305] on input"] "text" at bounding box center [566, 306] width 170 height 22
click at [617, 212] on input "text" at bounding box center [657, 219] width 110 height 22
click at [528, 213] on input "text" at bounding box center [536, 219] width 110 height 22
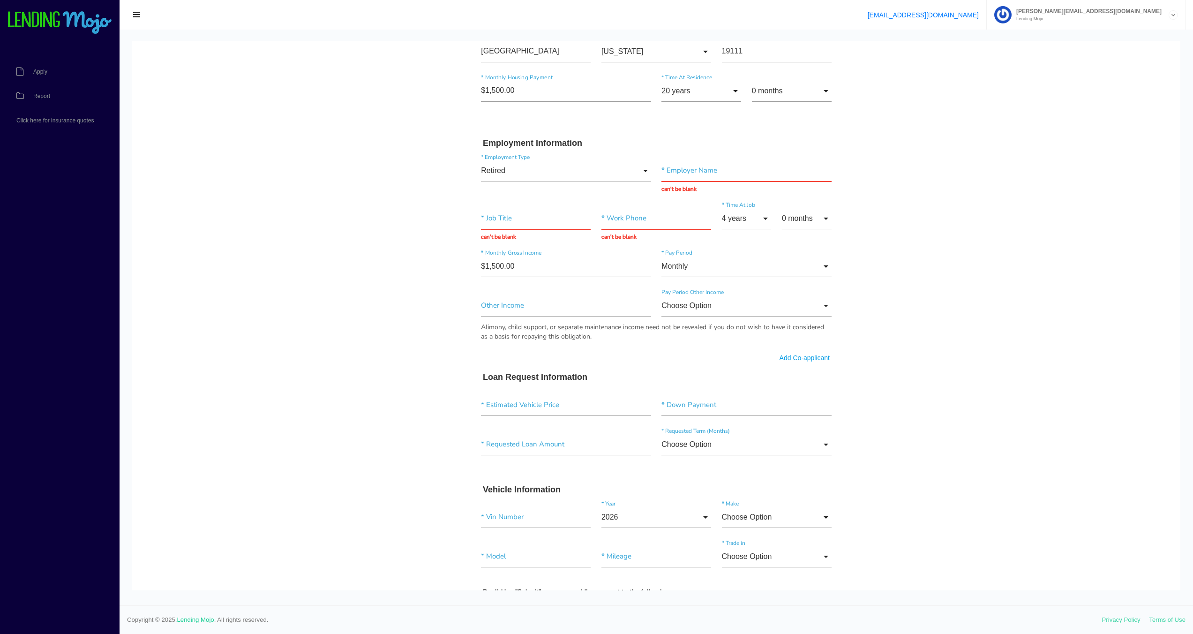
click at [490, 240] on div "* Job Title can't be blank" at bounding box center [536, 225] width 121 height 34
click at [497, 225] on input "text" at bounding box center [536, 219] width 110 height 22
click at [687, 173] on input "text" at bounding box center [747, 171] width 170 height 22
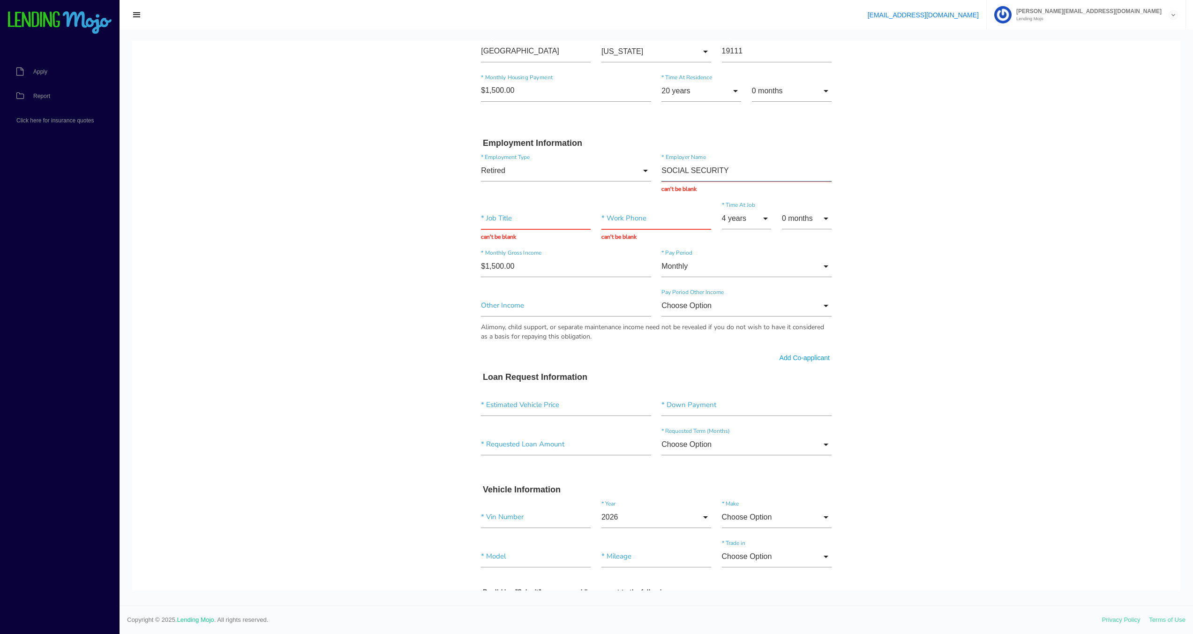
type input "SOCIAL SECURITY"
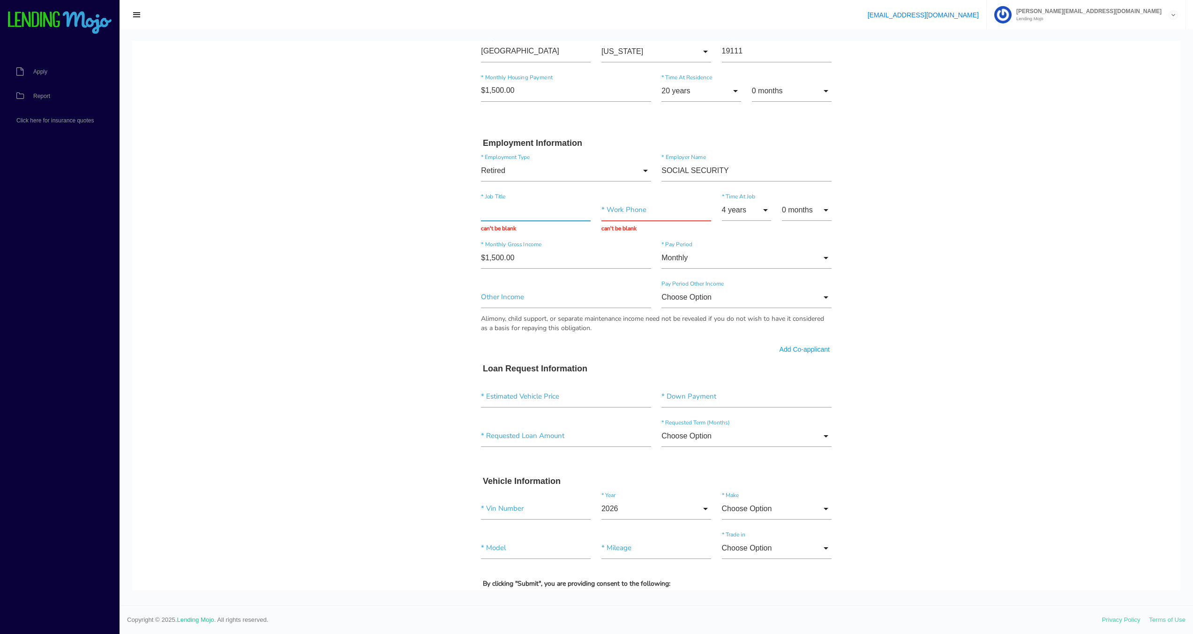
click at [481, 219] on input "text" at bounding box center [536, 210] width 110 height 22
click at [490, 230] on div "* Job Title can't be blank" at bounding box center [536, 216] width 121 height 34
click at [495, 215] on input "text" at bounding box center [536, 210] width 110 height 22
type input "RETIRED"
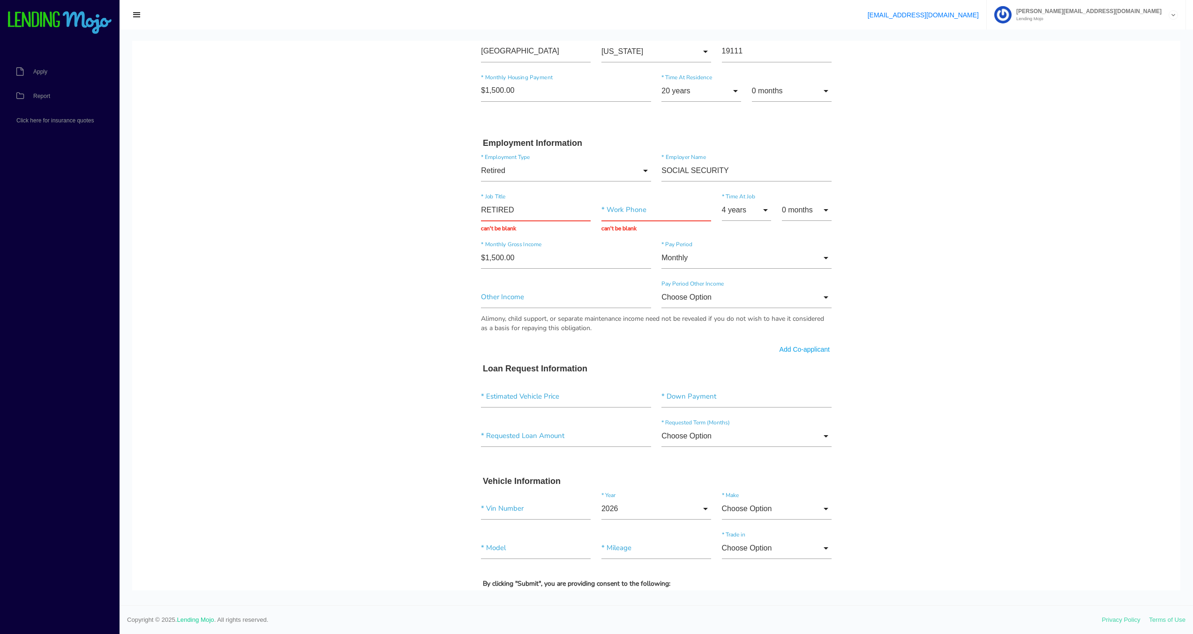
type input "Submit"
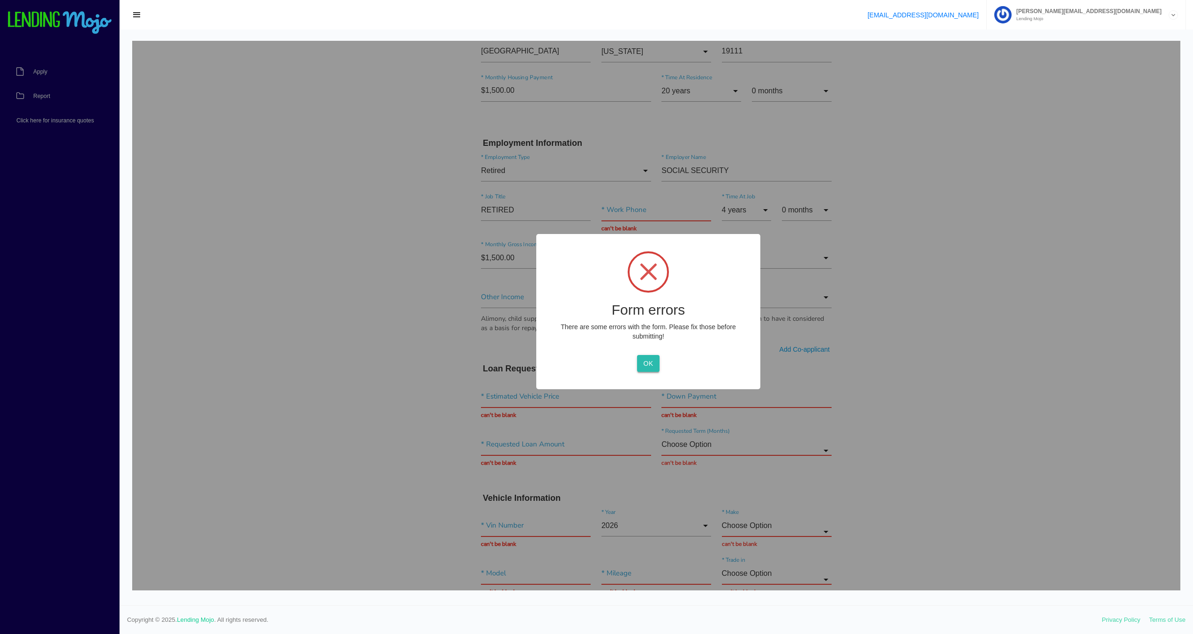
drag, startPoint x: 642, startPoint y: 372, endPoint x: 643, endPoint y: 362, distance: 9.5
click at [642, 371] on div "Form errors There are some errors with the form. Please fix those before submit…" at bounding box center [648, 311] width 224 height 155
click at [644, 367] on button "OK" at bounding box center [648, 363] width 22 height 17
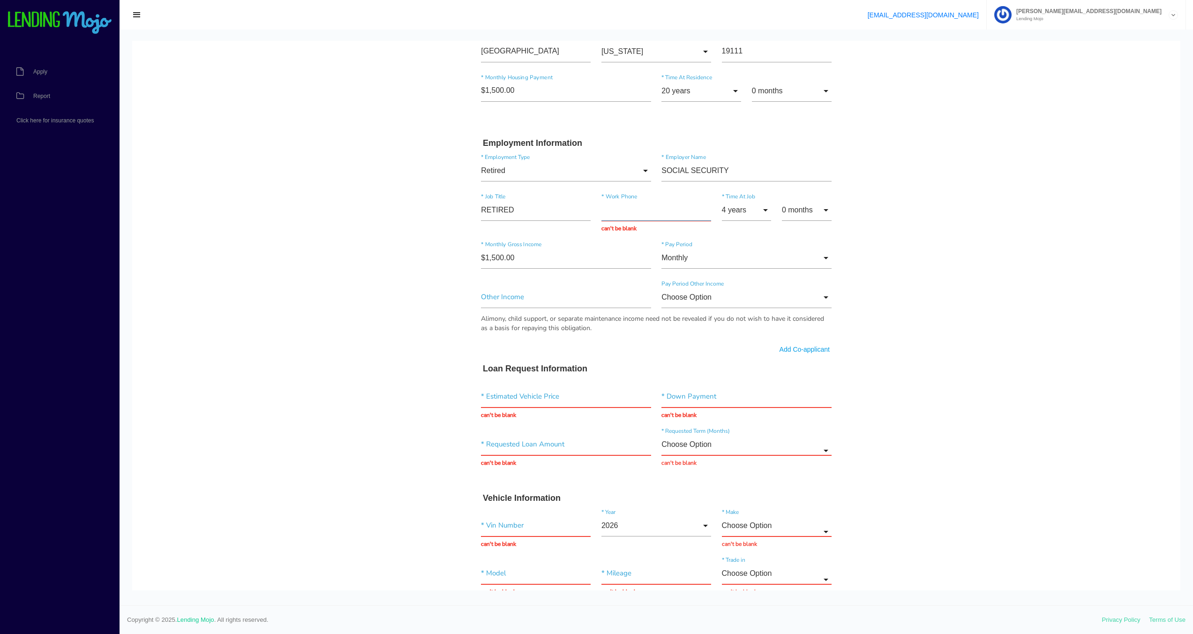
click at [635, 218] on input "text" at bounding box center [657, 210] width 110 height 22
click at [602, 209] on input "text" at bounding box center [657, 210] width 110 height 22
click at [602, 210] on input "text" at bounding box center [657, 210] width 110 height 22
type input "(1__) ___-____"
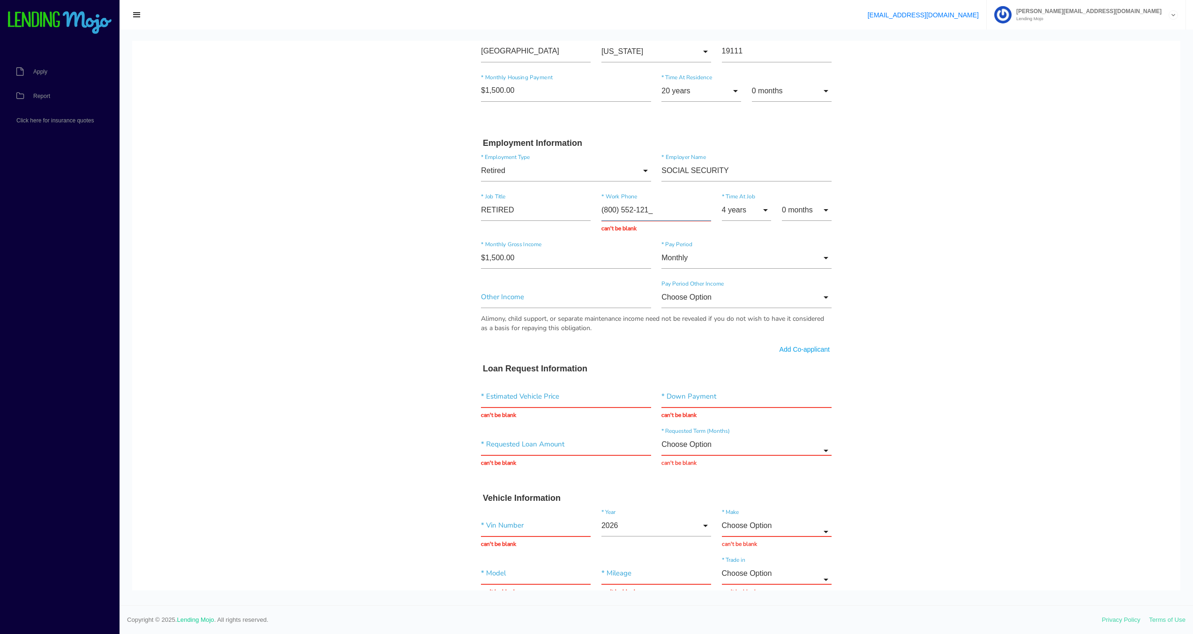
type input "[PHONE_NUMBER]"
type input "Submit"
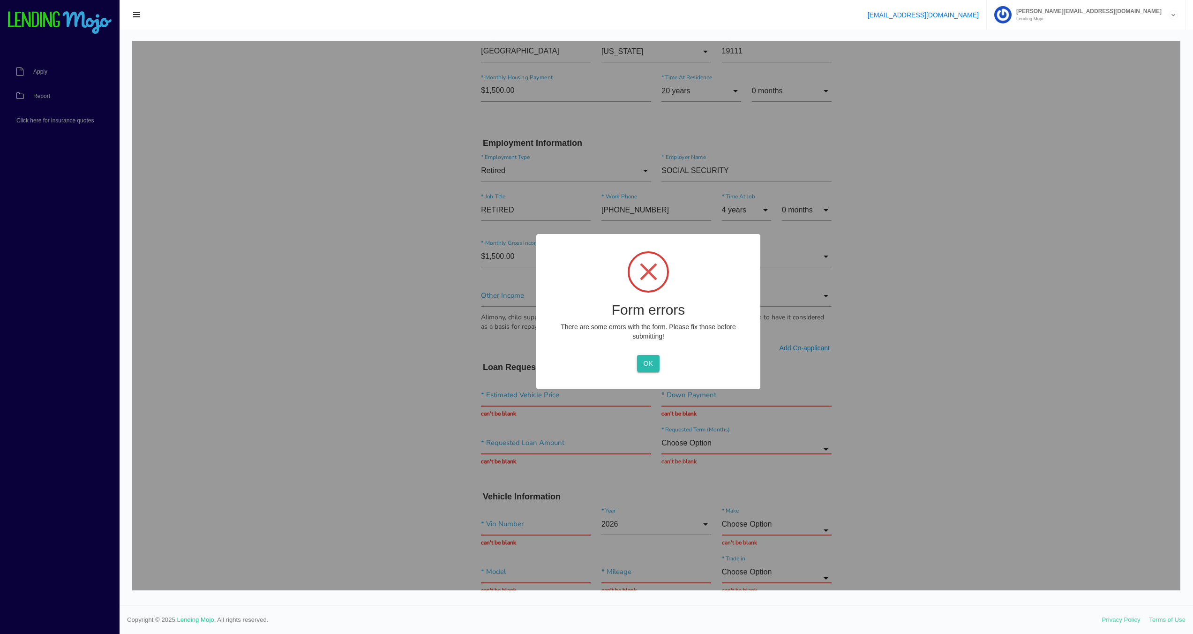
click at [640, 362] on button "OK" at bounding box center [648, 363] width 22 height 17
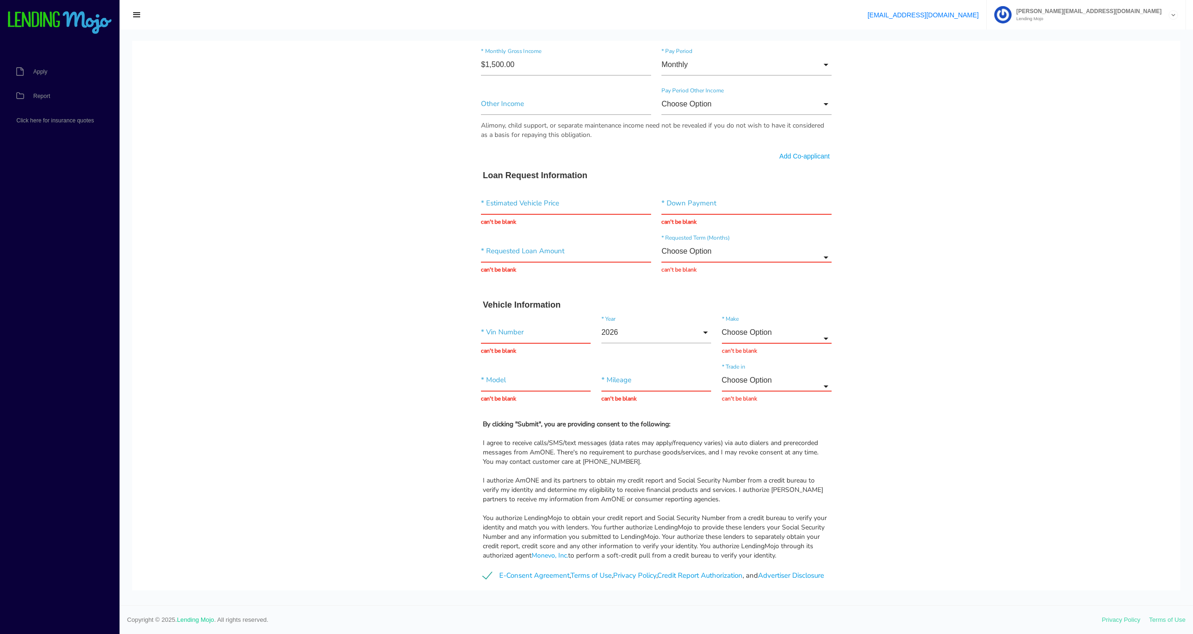
scroll to position [424, 0]
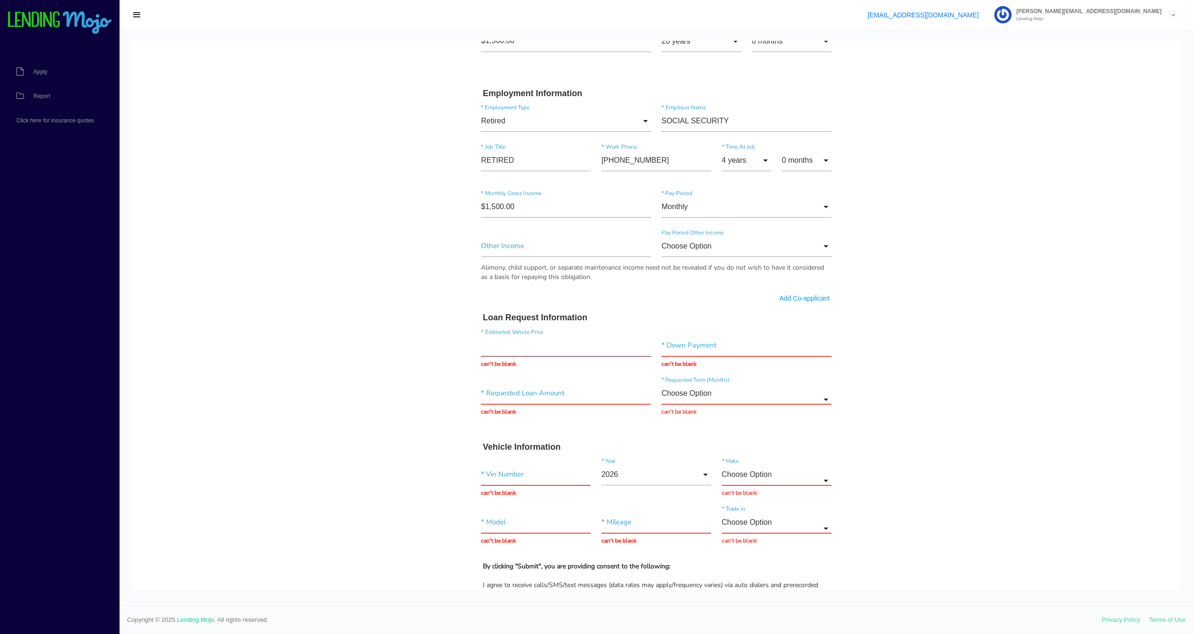
click at [530, 347] on input "text" at bounding box center [566, 346] width 170 height 22
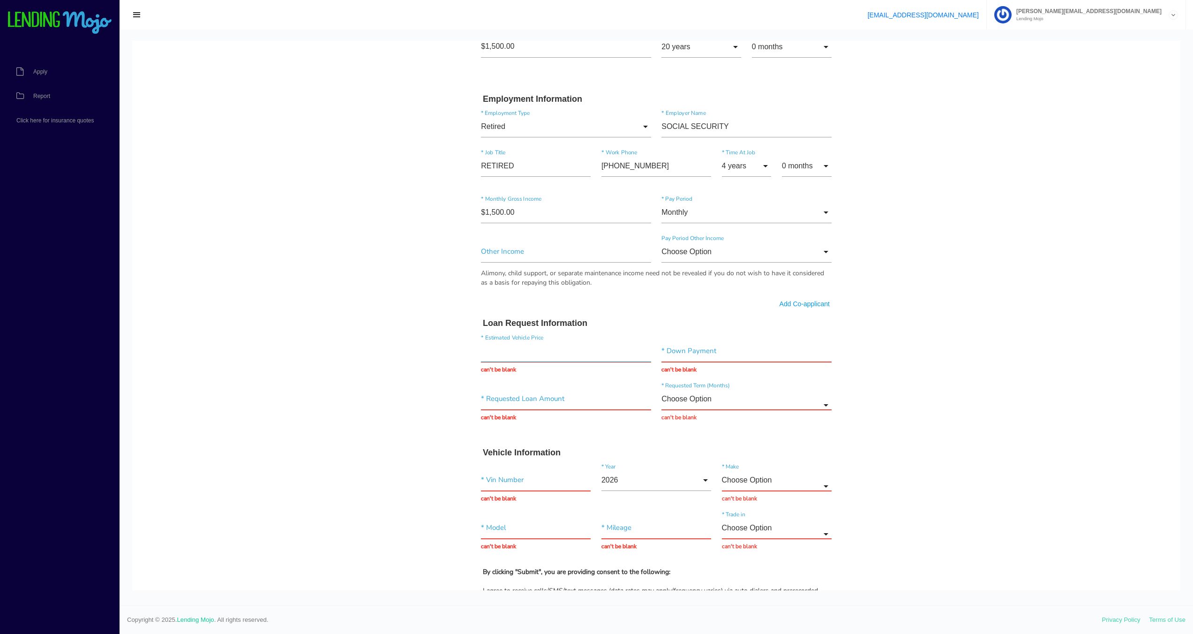
scroll to position [412, 0]
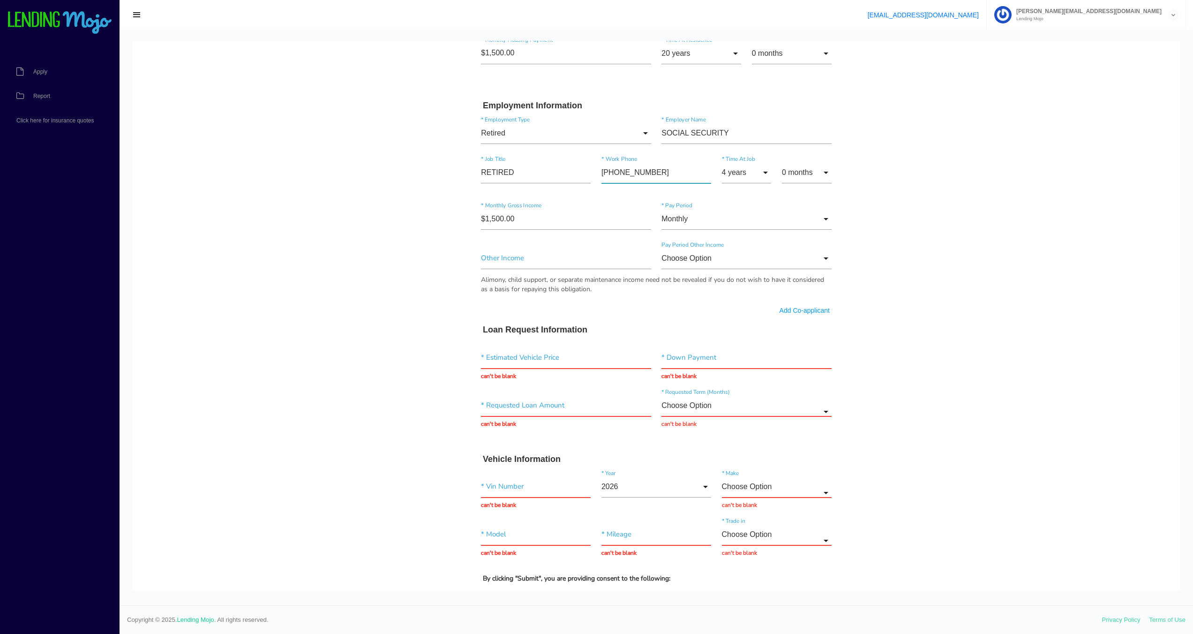
drag, startPoint x: 654, startPoint y: 172, endPoint x: 519, endPoint y: 154, distance: 135.8
click at [519, 154] on div "Retired Choose Option Full-Time Part-Time Self-Employed Retired Student Homemak…" at bounding box center [656, 208] width 361 height 186
type input"] "[PHONE_NUMBER]"
click at [537, 360] on input "text" at bounding box center [566, 358] width 170 height 22
type input "$1.00"
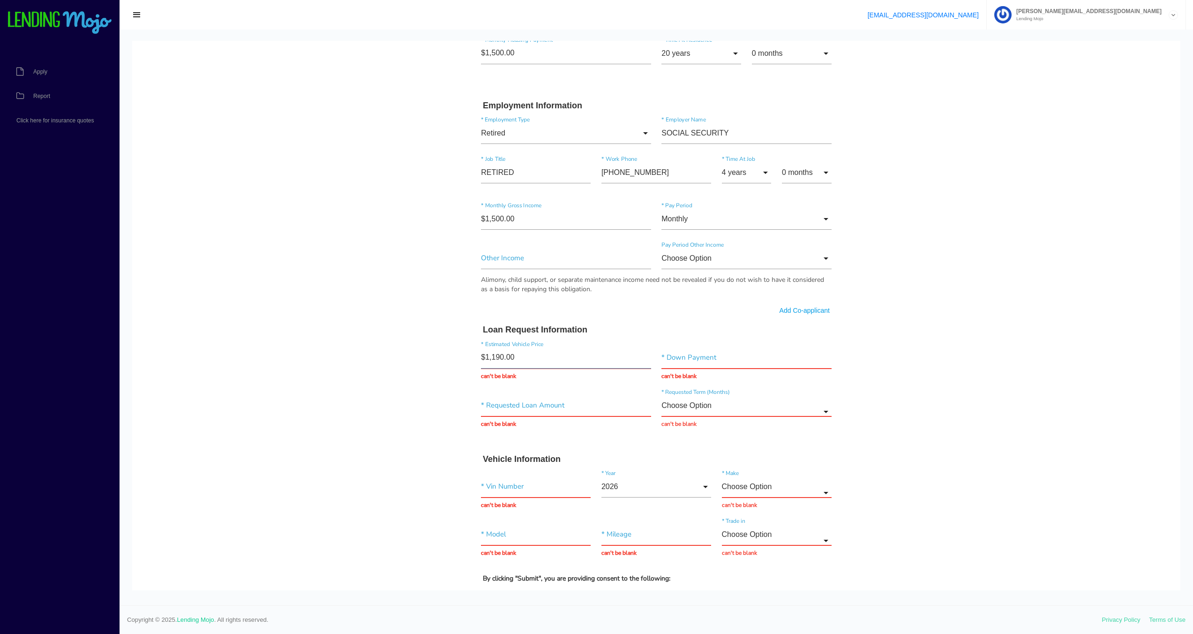
type input "$11,900.00"
click at [731, 368] on input "text" at bounding box center [747, 358] width 170 height 22
type input "$3,000.00"
click at [520, 408] on div "* Requested Loan Amount can't be blank" at bounding box center [566, 412] width 181 height 34
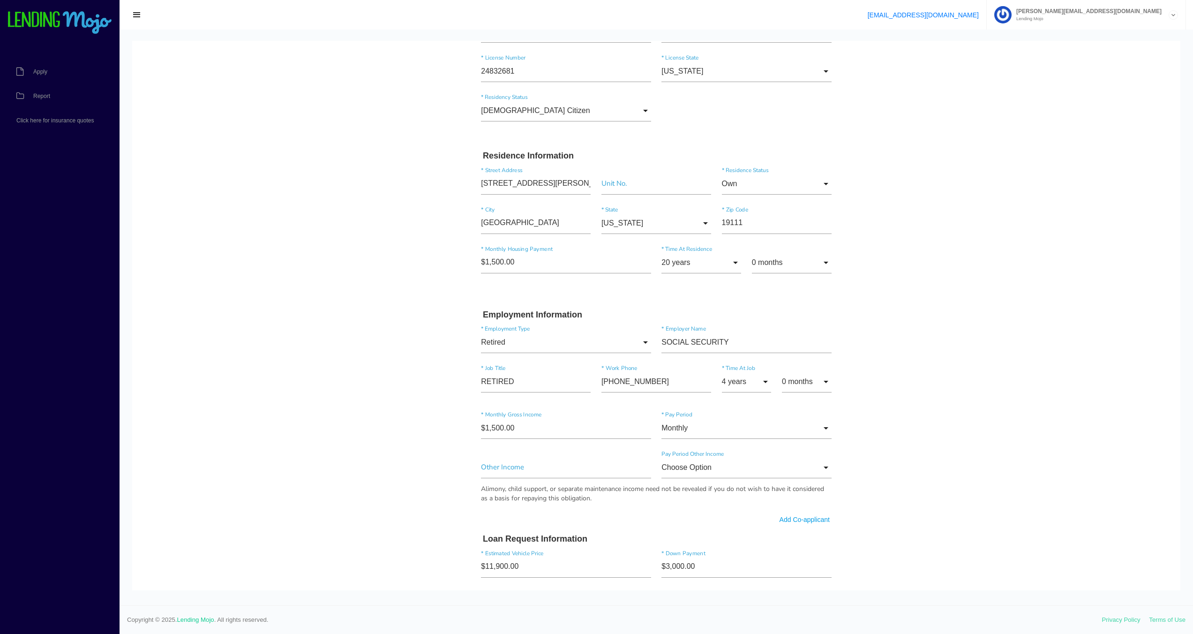
scroll to position [202, 0]
drag, startPoint x: 507, startPoint y: 260, endPoint x: 385, endPoint y: 258, distance: 122.4
click at [402, 260] on body "Quick, Secure Financing Personalized to You. [PERSON_NAME] * First Name Middle …" at bounding box center [656, 467] width 1049 height 1257
type input"] "$750.00"
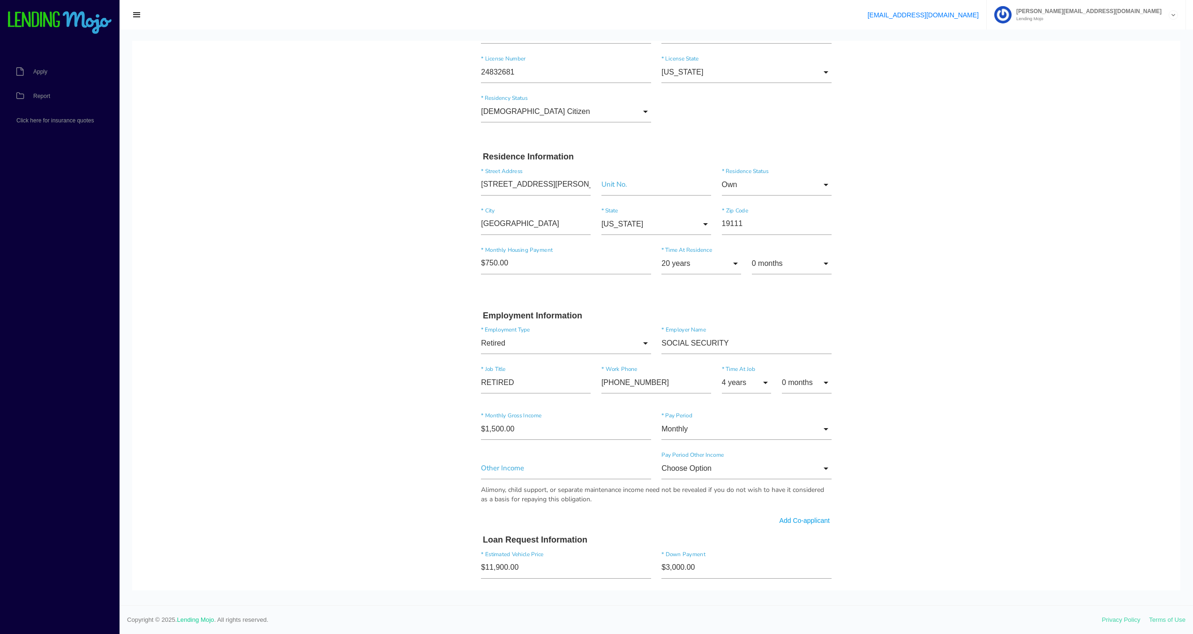
type input "Submit"
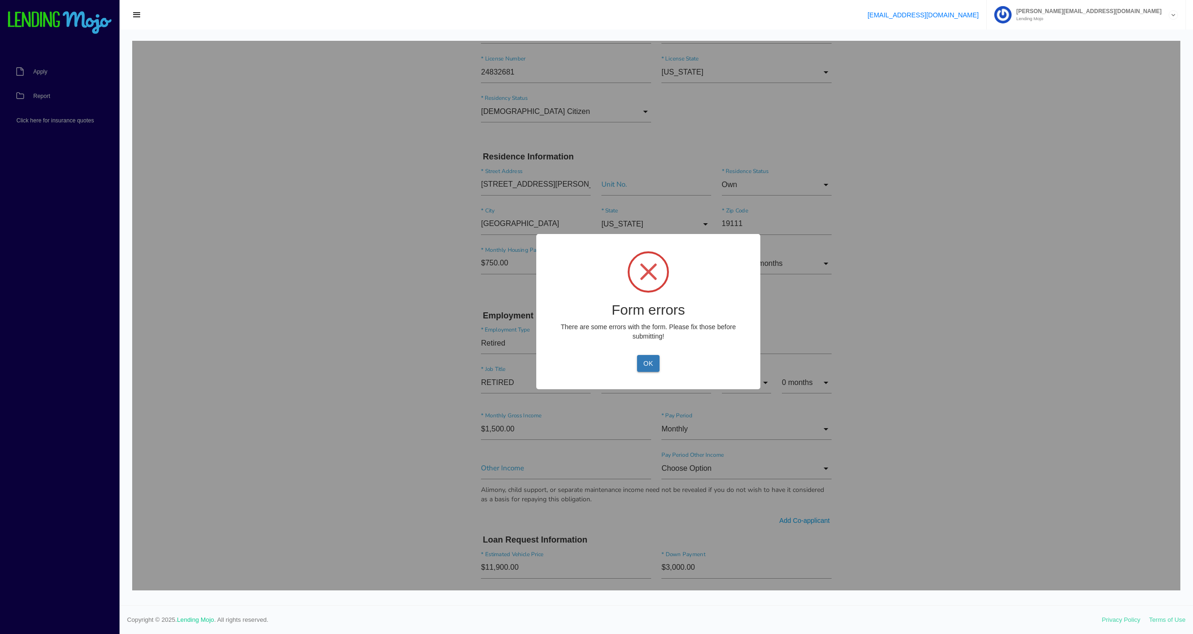
click at [327, 390] on div at bounding box center [656, 316] width 1049 height 550
click at [643, 361] on button "OK" at bounding box center [648, 363] width 22 height 17
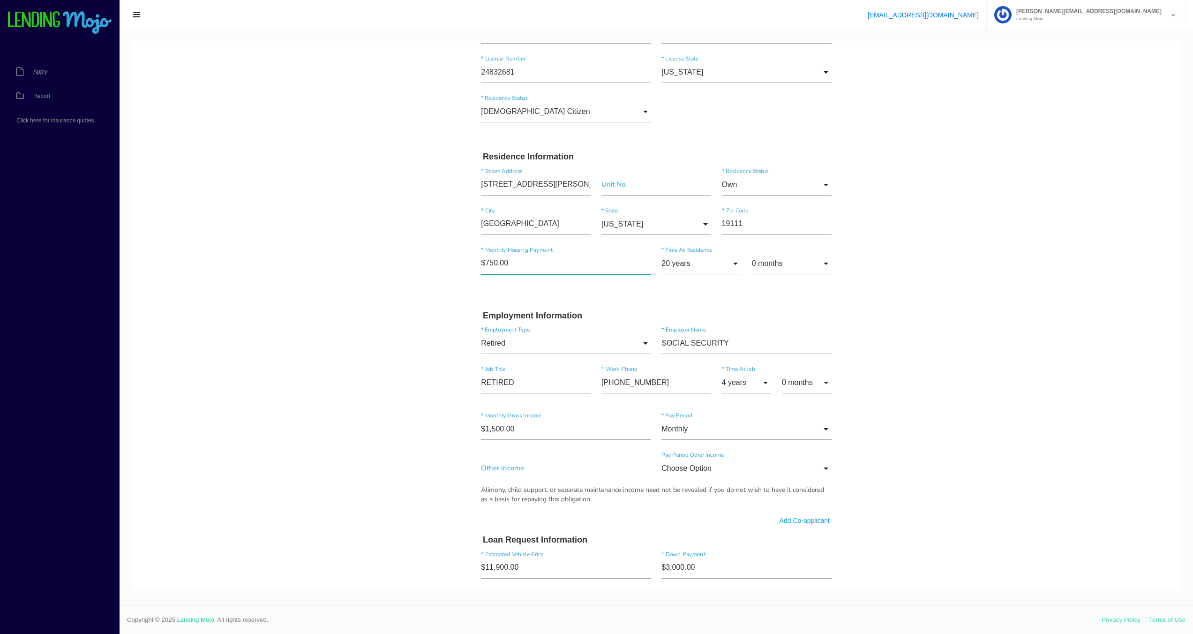
click at [500, 265] on input"] "$750.00" at bounding box center [566, 264] width 170 height 22
click at [508, 266] on input"] "$750.00" at bounding box center [566, 264] width 170 height 22
click at [704, 261] on input "20 years" at bounding box center [702, 264] width 80 height 22
click at [782, 260] on input "0 months" at bounding box center [792, 264] width 80 height 22
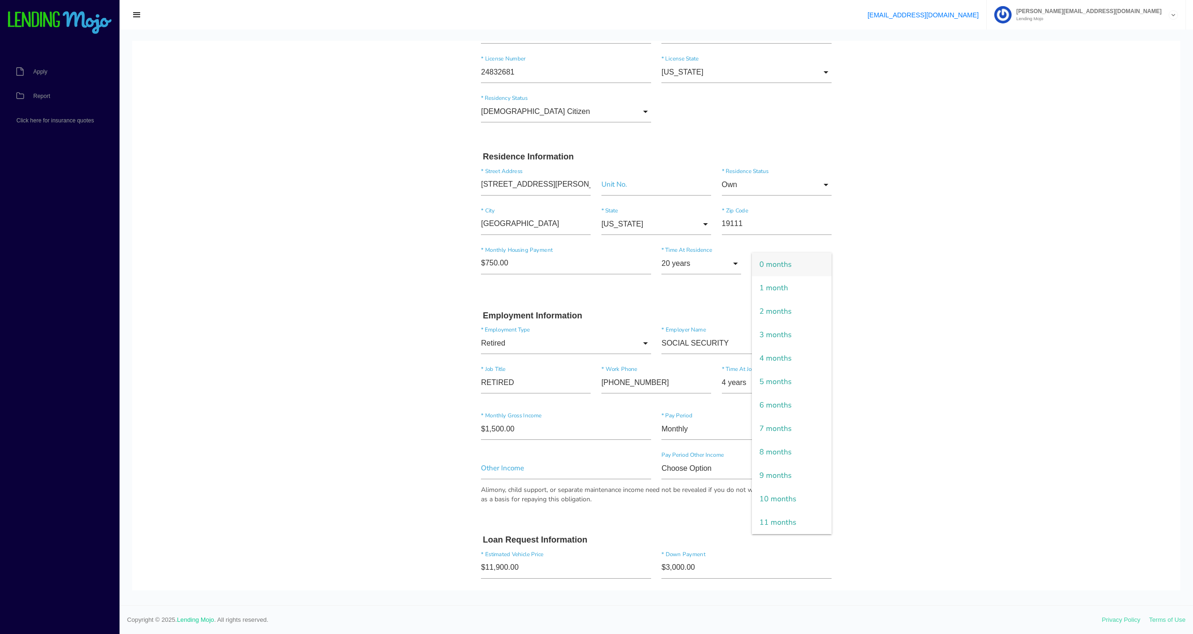
click at [332, 329] on body "Quick, Secure Financing Personalized to You. [PERSON_NAME] * First Name Middle …" at bounding box center [656, 467] width 1049 height 1257
drag, startPoint x: 555, startPoint y: 419, endPoint x: 672, endPoint y: 444, distance: 119.3
click at [597, 438] on input"] "$1,500.00" at bounding box center [566, 429] width 170 height 22
click at [662, 426] on input "Monthly" at bounding box center [747, 429] width 170 height 22
click at [882, 435] on body "Quick, Secure Financing Personalized to You. [PERSON_NAME] * First Name Middle …" at bounding box center [656, 467] width 1049 height 1257
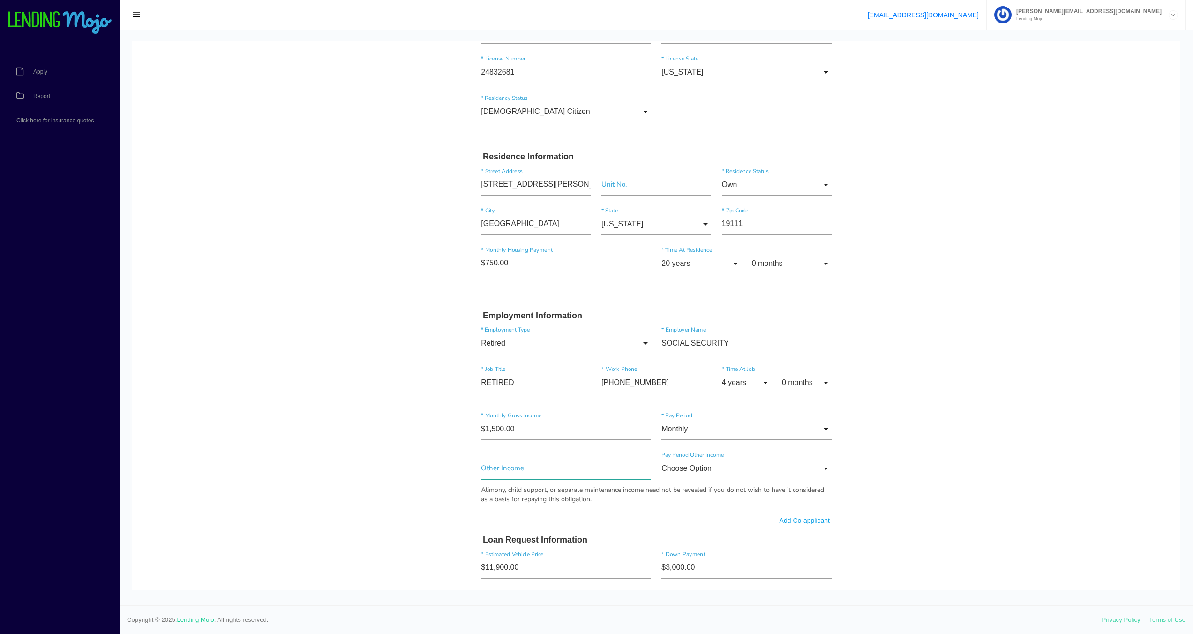
click at [510, 471] on input"] "text" at bounding box center [566, 469] width 170 height 22
drag, startPoint x: 494, startPoint y: 470, endPoint x: 355, endPoint y: 450, distance: 139.8
click at [374, 450] on body "Quick, Secure Financing Personalized to You. [PERSON_NAME] * First Name Middle …" at bounding box center [656, 467] width 1049 height 1257
click at [492, 473] on input"] "text" at bounding box center [566, 469] width 170 height 22
type input"] "$1,000.00"
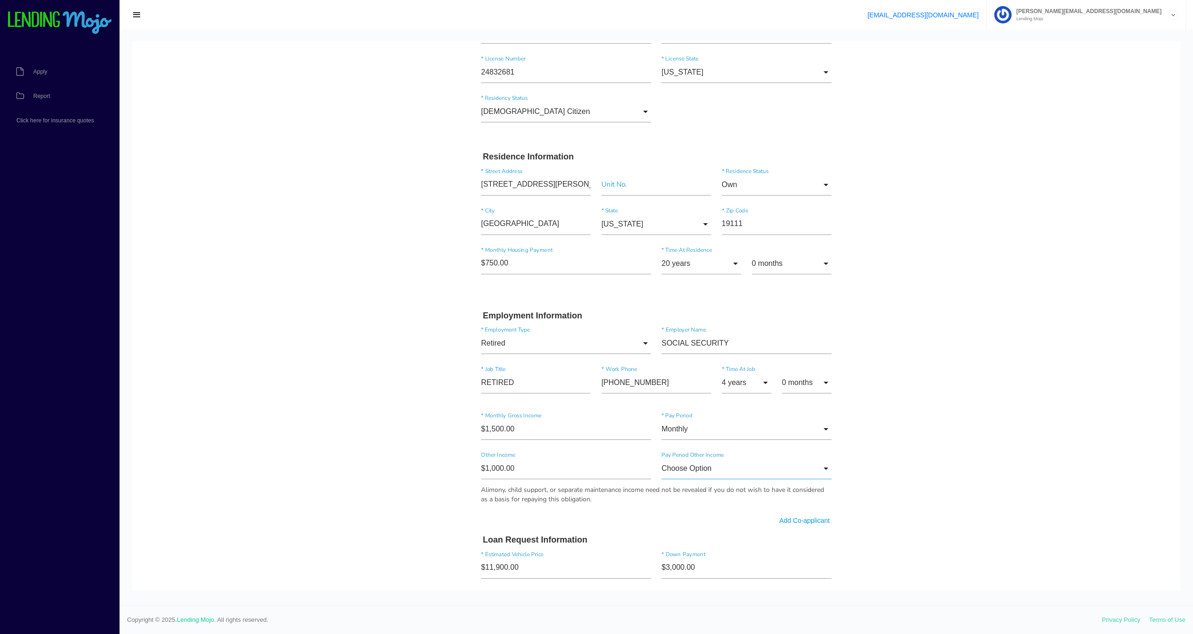
click at [698, 466] on input "Choose Option" at bounding box center [747, 469] width 170 height 22
click at [675, 516] on span "Monthly" at bounding box center [747, 516] width 170 height 23
type input "Monthly"
click at [664, 566] on input"] "$3,000.00" at bounding box center [747, 568] width 170 height 22
type input"] "$3,500.00"
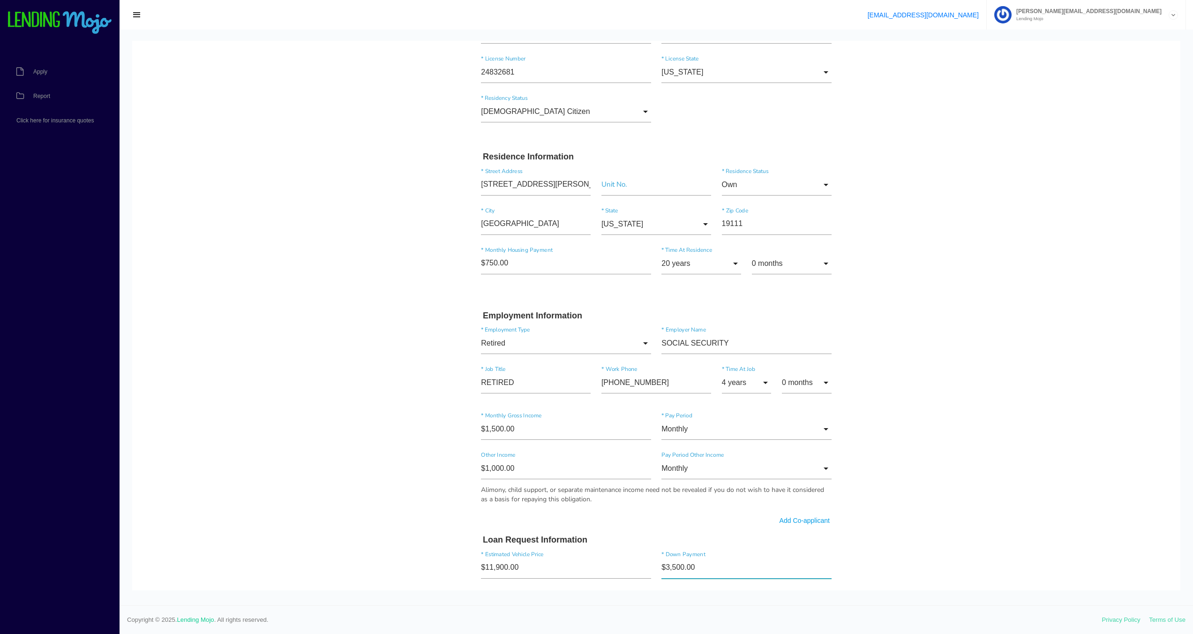
type input "Submit"
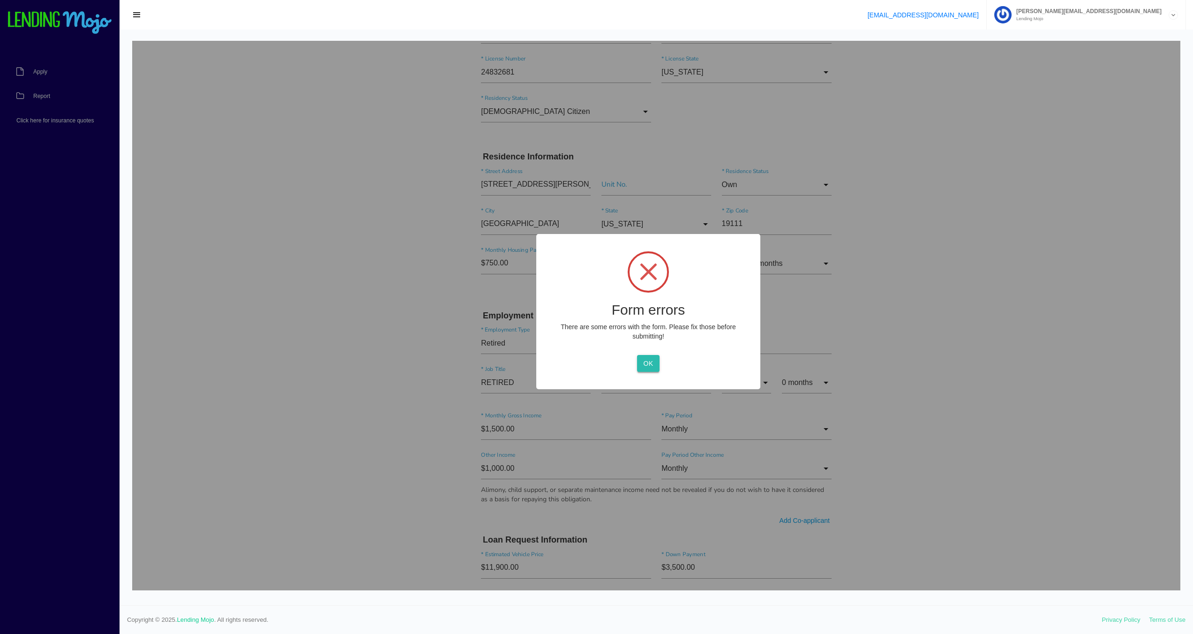
click at [645, 366] on button "OK" at bounding box center [648, 363] width 22 height 17
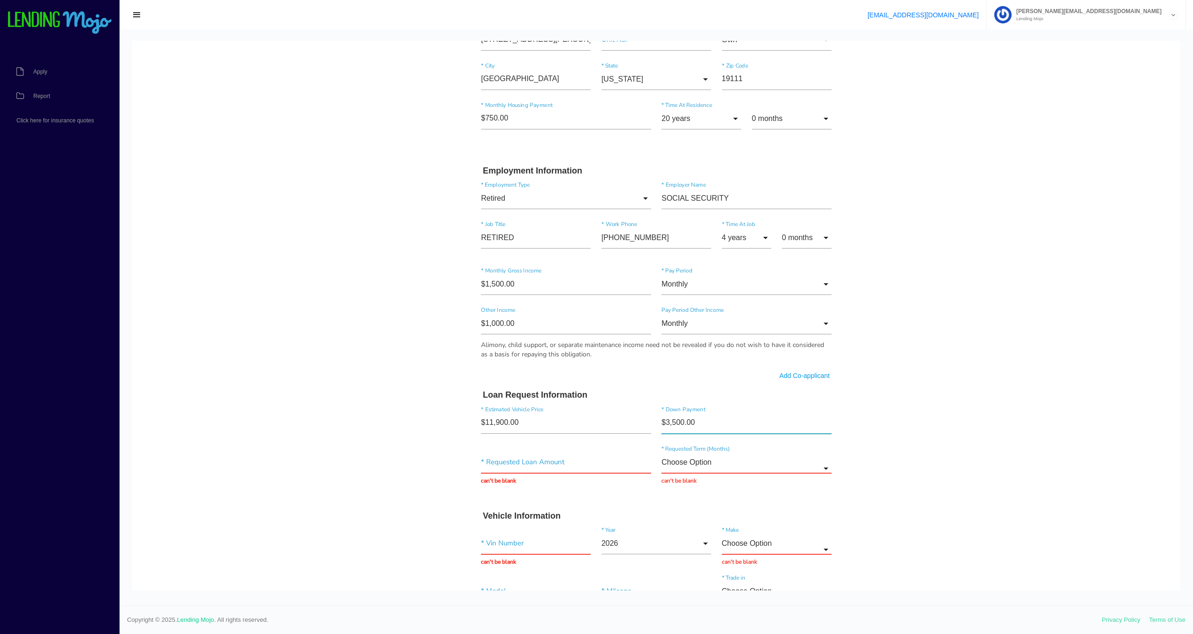
scroll to position [351, 0]
click at [522, 461] on input "text" at bounding box center [566, 458] width 170 height 22
click at [524, 463] on input "text" at bounding box center [566, 458] width 170 height 22
type input "$10,000.00"
click at [691, 461] on input "Choose Option" at bounding box center [747, 458] width 170 height 22
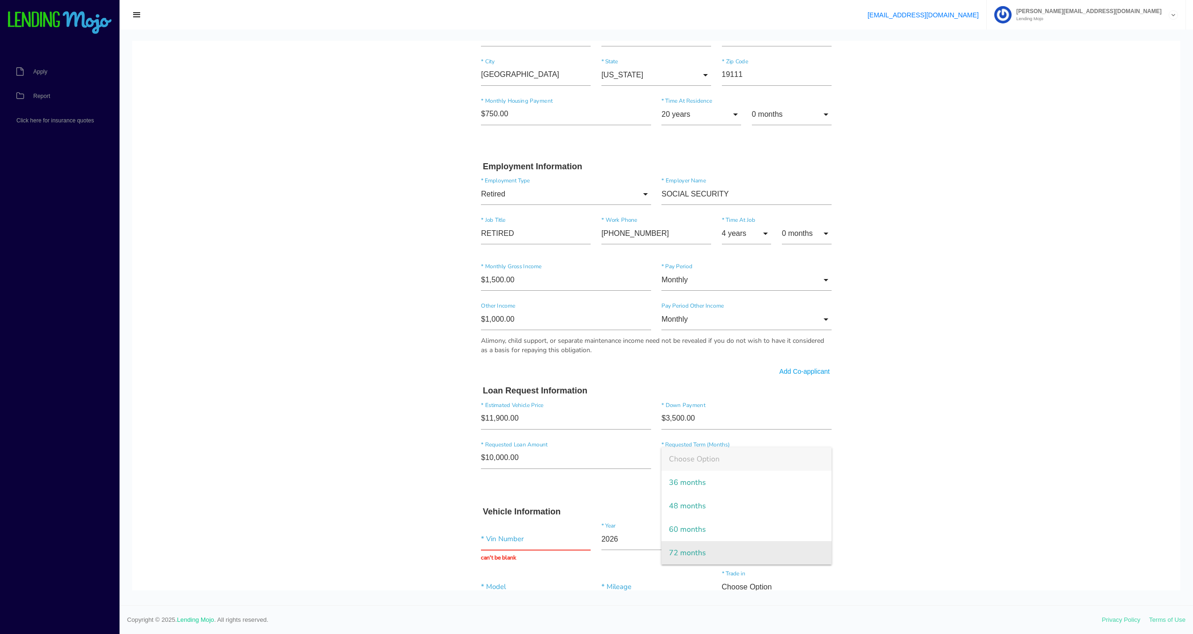
click at [673, 551] on span "72 months" at bounding box center [747, 552] width 170 height 23
type input "72 months"
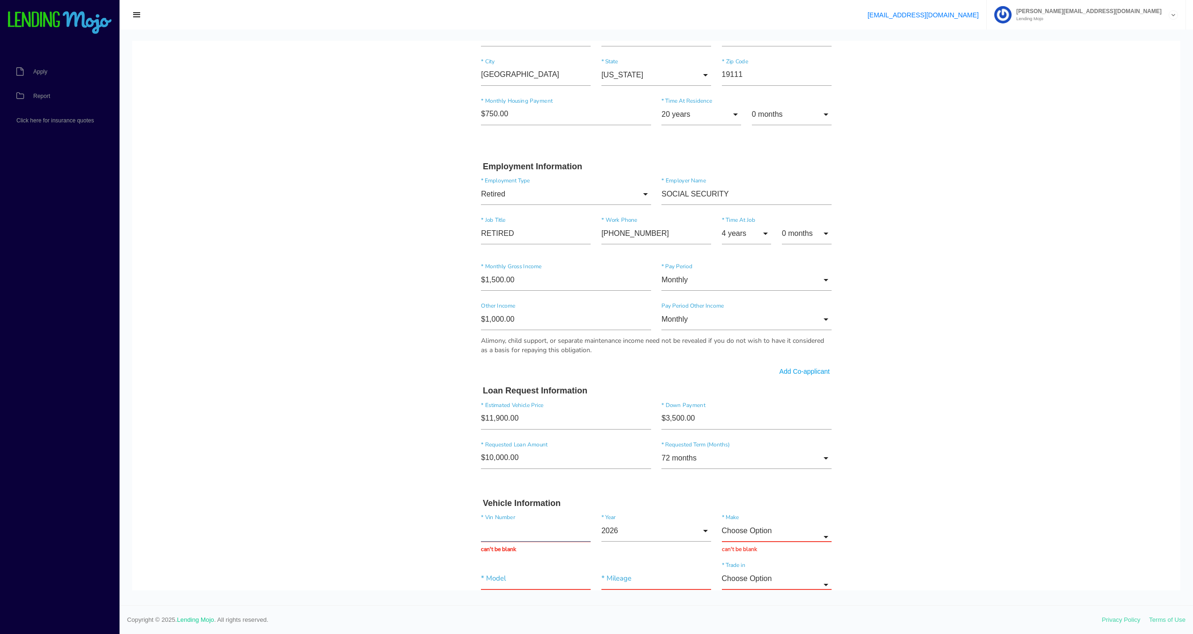
click at [481, 528] on input "text" at bounding box center [536, 531] width 110 height 22
click at [481, 535] on input "+" at bounding box center [536, 531] width 110 height 22
click at [510, 577] on input "text" at bounding box center [536, 579] width 110 height 22
click at [760, 526] on input "Choose Option" at bounding box center [777, 531] width 110 height 22
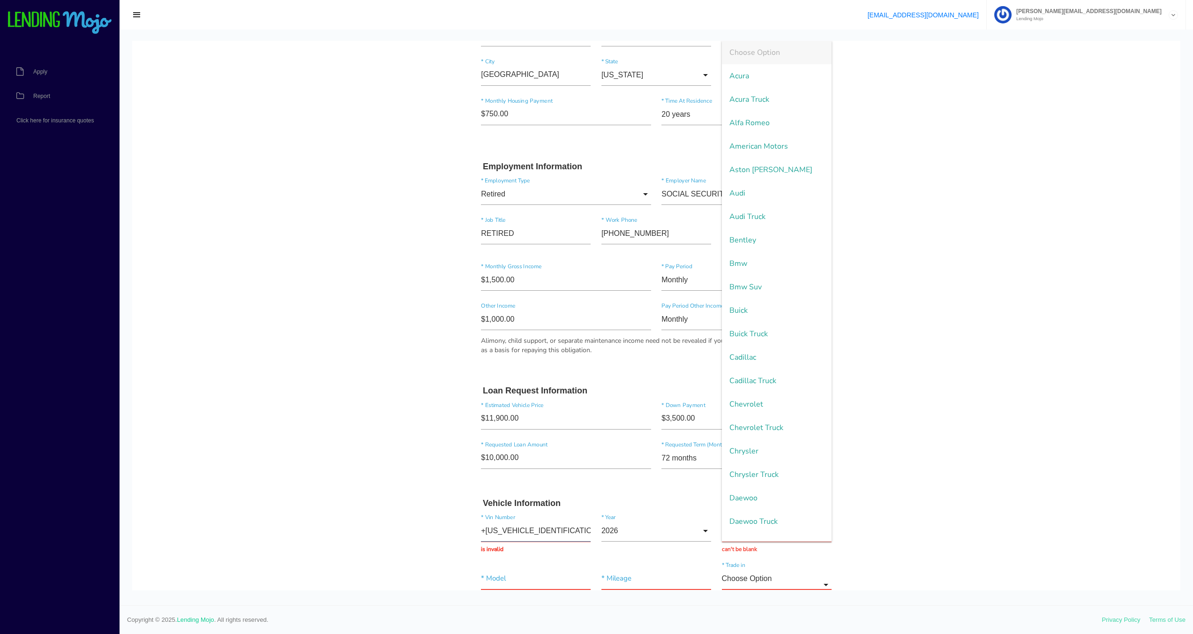
click at [481, 528] on input "+[US_VEHICLE_IDENTIFICATION_NUMBER]" at bounding box center [536, 531] width 110 height 22
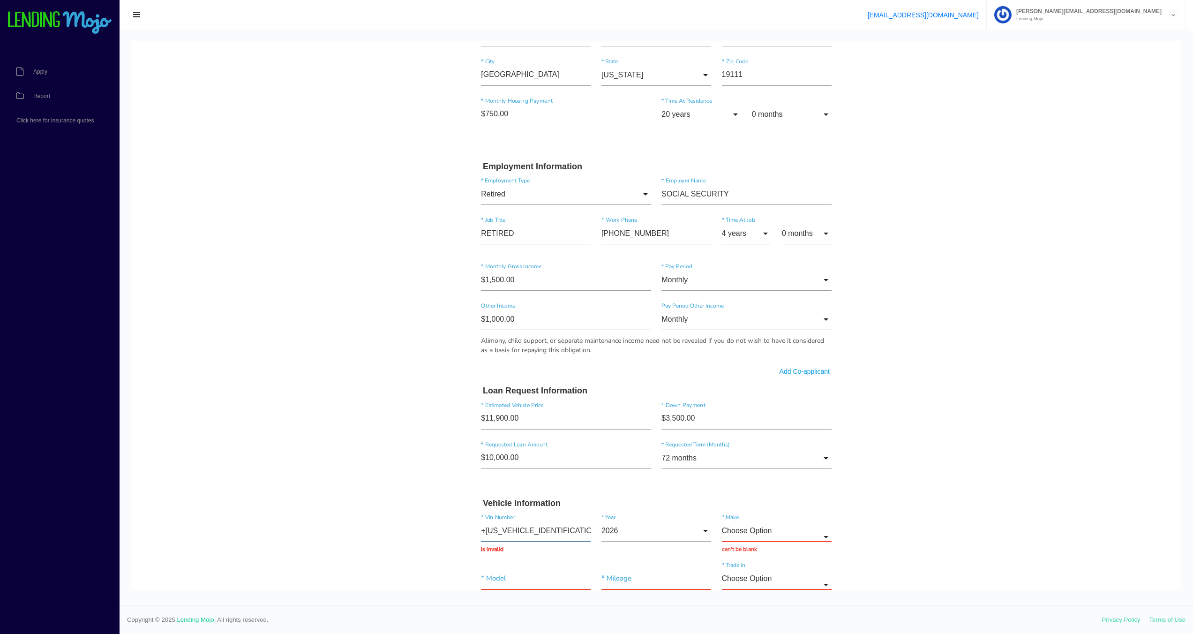
click at [481, 529] on input "+[US_VEHICLE_IDENTIFICATION_NUMBER]" at bounding box center [536, 531] width 110 height 22
type input "[US_VEHICLE_IDENTIFICATION_NUMBER]"
click at [814, 532] on input "Choose Option" at bounding box center [777, 531] width 110 height 22
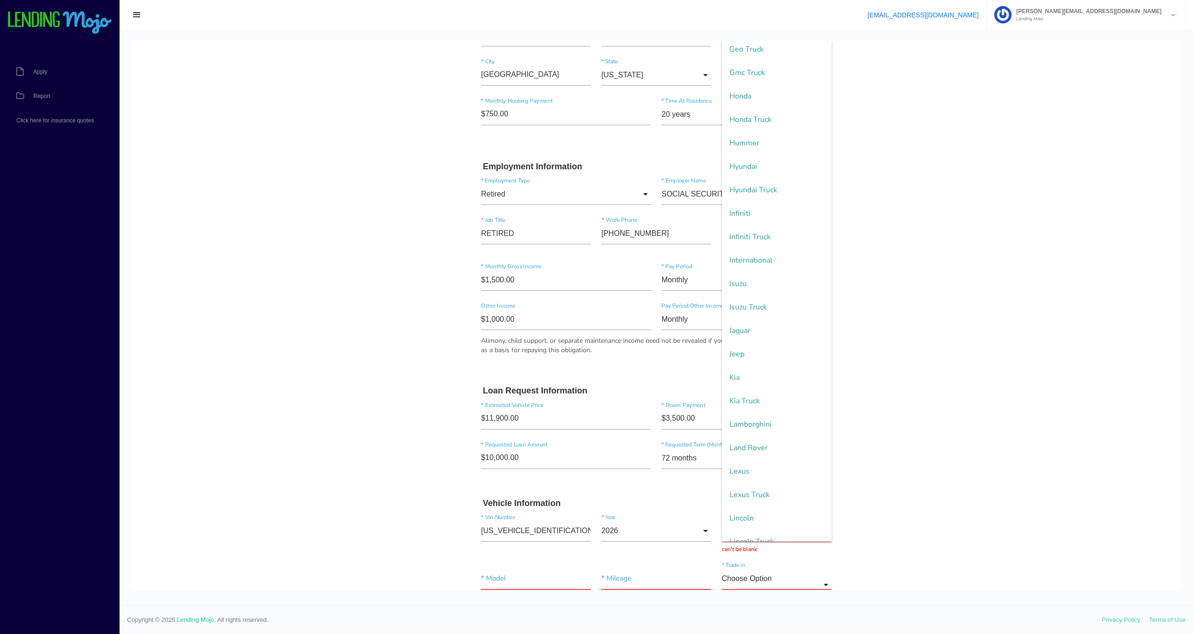
scroll to position [685, 0]
click at [735, 260] on span "Hyundai" at bounding box center [777, 258] width 110 height 23
type input "Hyundai"
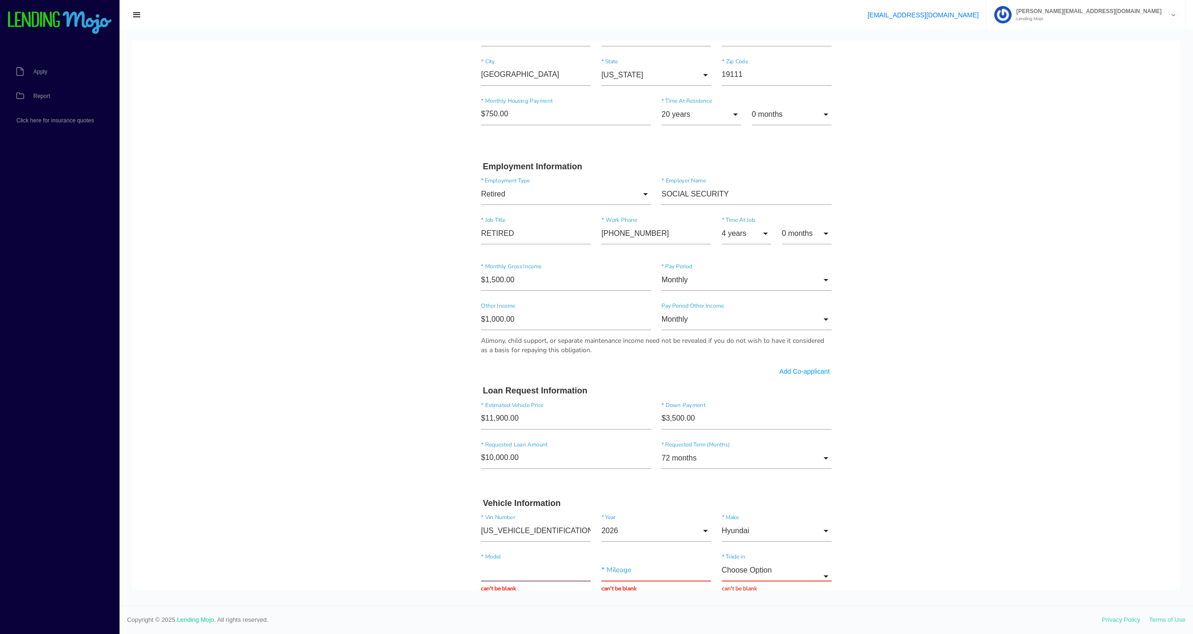
click at [522, 572] on input "text" at bounding box center [536, 570] width 110 height 22
click at [494, 589] on div "* Model can't be blank" at bounding box center [536, 576] width 121 height 34
click at [499, 574] on input "text" at bounding box center [536, 570] width 110 height 22
type input "SANTE FE"
click at [617, 574] on input "text" at bounding box center [657, 570] width 110 height 22
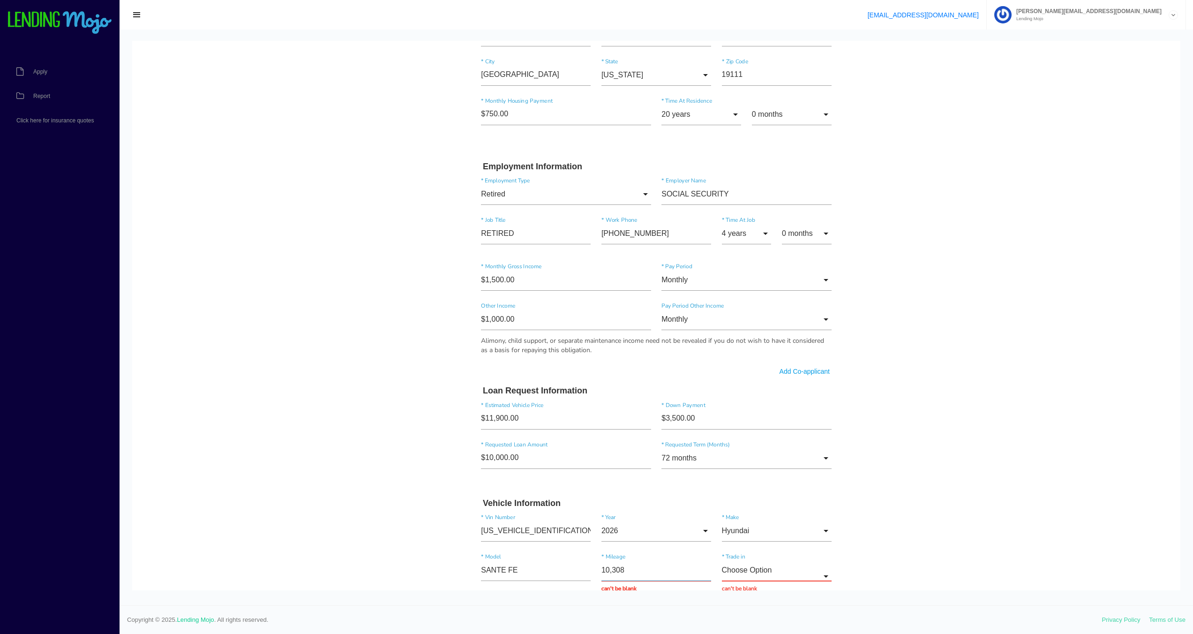
type input "103,081"
click at [777, 573] on input "Choose Option" at bounding box center [777, 570] width 110 height 22
click at [736, 567] on span "No" at bounding box center [777, 569] width 110 height 23
type input "No"
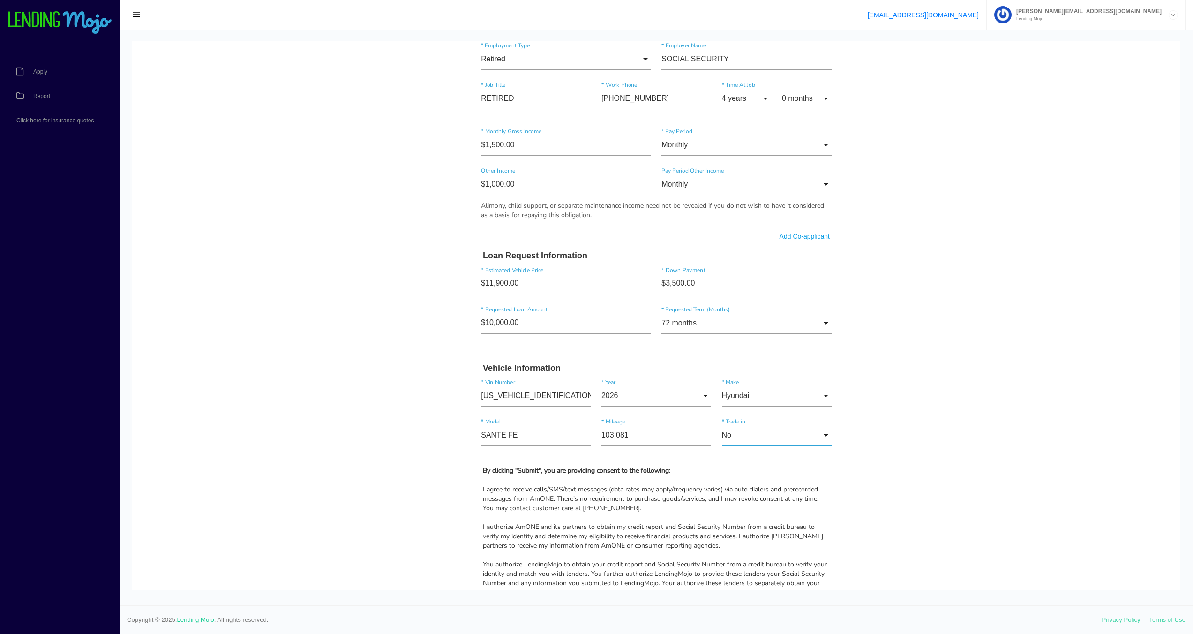
scroll to position [658, 0]
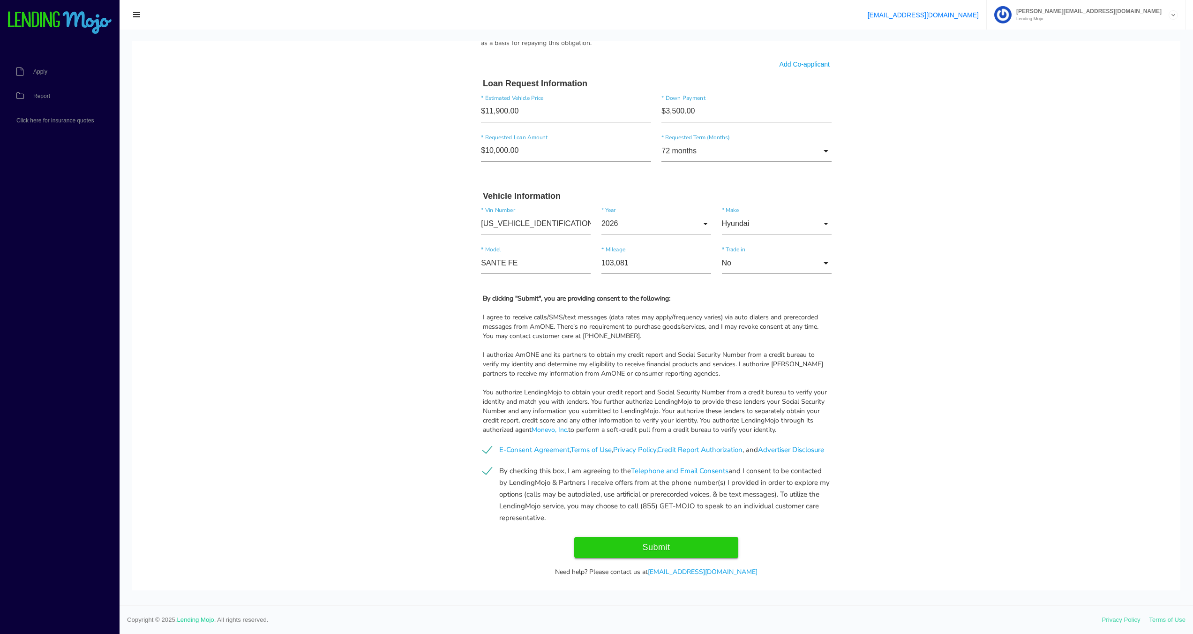
click at [650, 558] on input "Submit" at bounding box center [656, 547] width 164 height 21
type input "Submitting..."
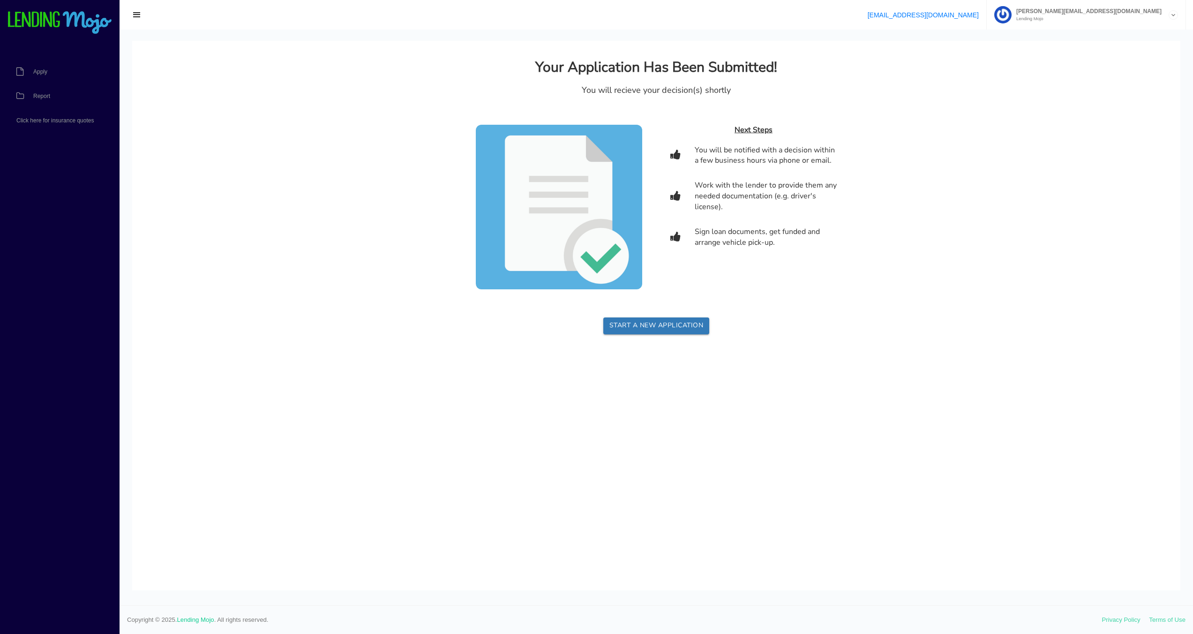
scroll to position [0, 0]
drag, startPoint x: 556, startPoint y: 514, endPoint x: 546, endPoint y: 518, distance: 10.5
click at [556, 353] on html "Your Application Has Been Submitted! You will recieve your decision(s) shortly …" at bounding box center [656, 197] width 1049 height 312
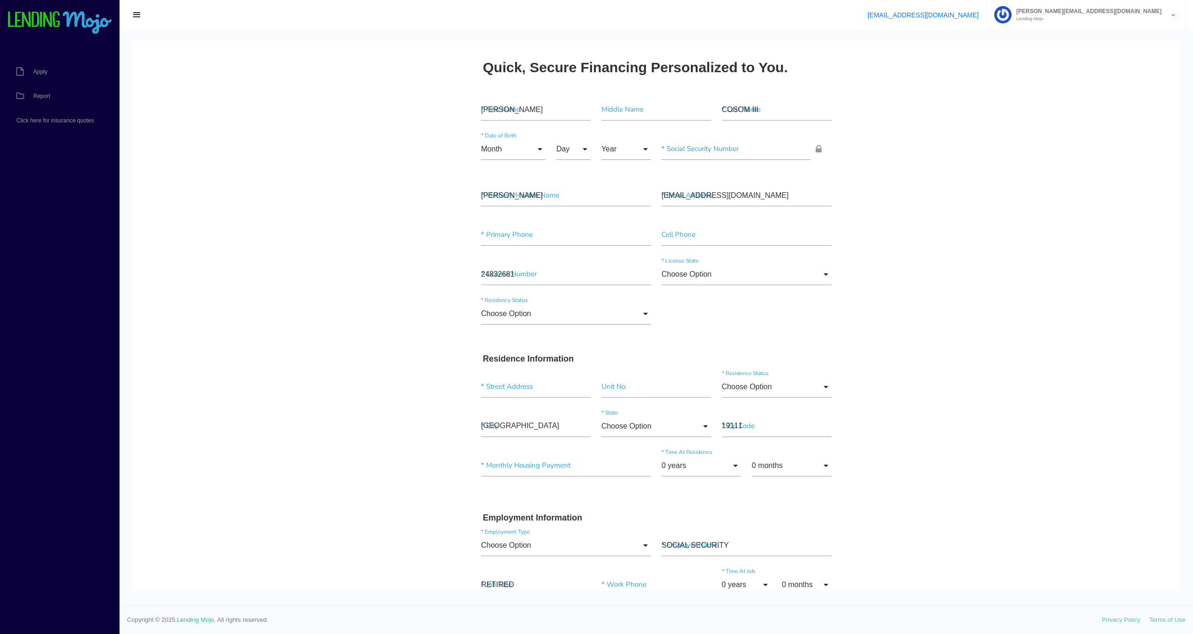
scroll to position [658, 0]
